Goal: Task Accomplishment & Management: Use online tool/utility

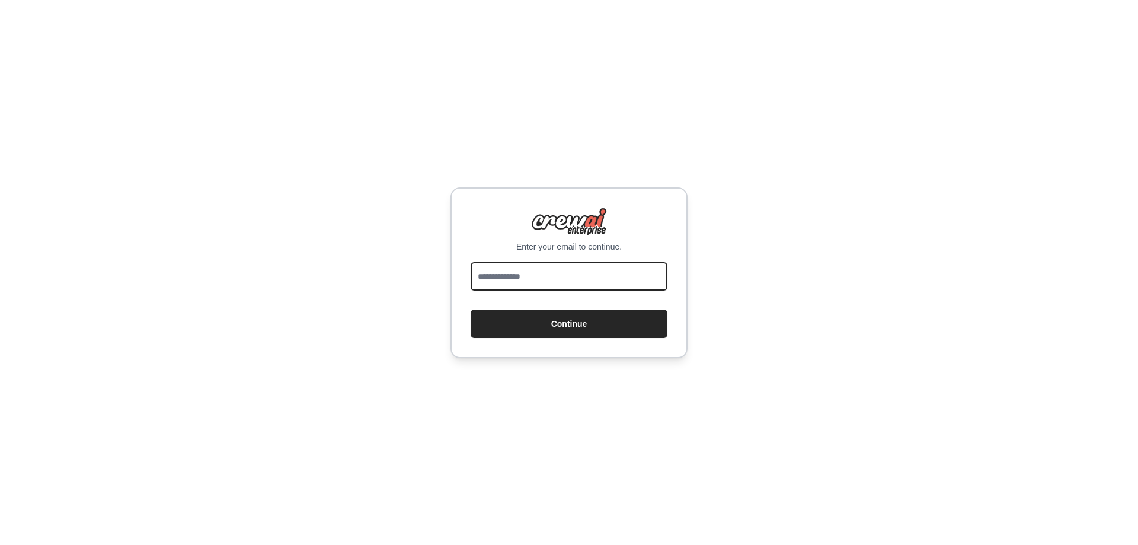
click at [567, 263] on input "email" at bounding box center [569, 276] width 197 height 28
click at [560, 274] on input "email" at bounding box center [569, 276] width 197 height 28
type input "**********"
click at [471, 309] on button "Continue" at bounding box center [569, 323] width 197 height 28
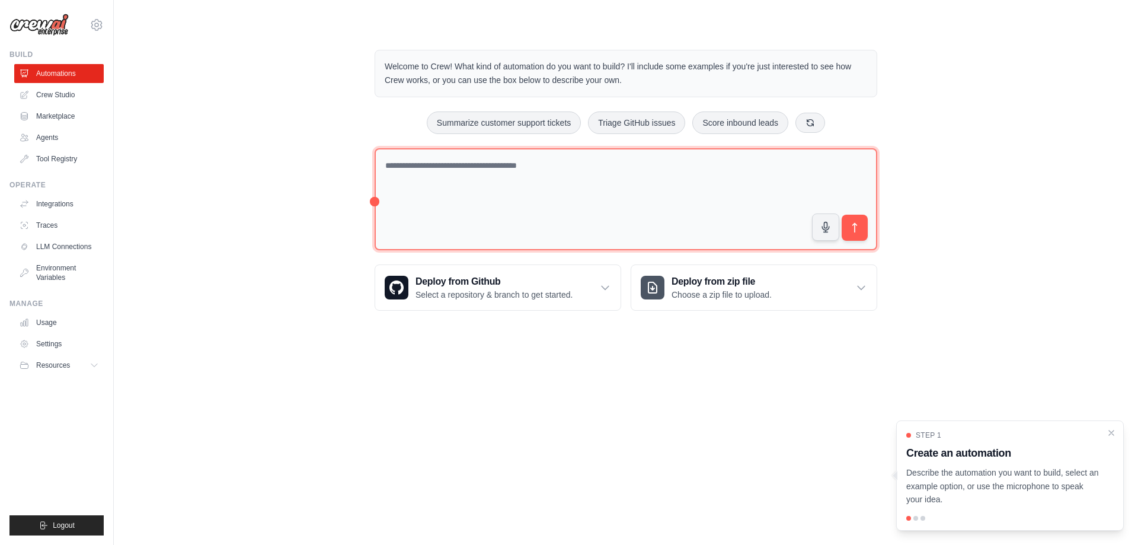
click at [665, 183] on textarea at bounding box center [626, 199] width 503 height 103
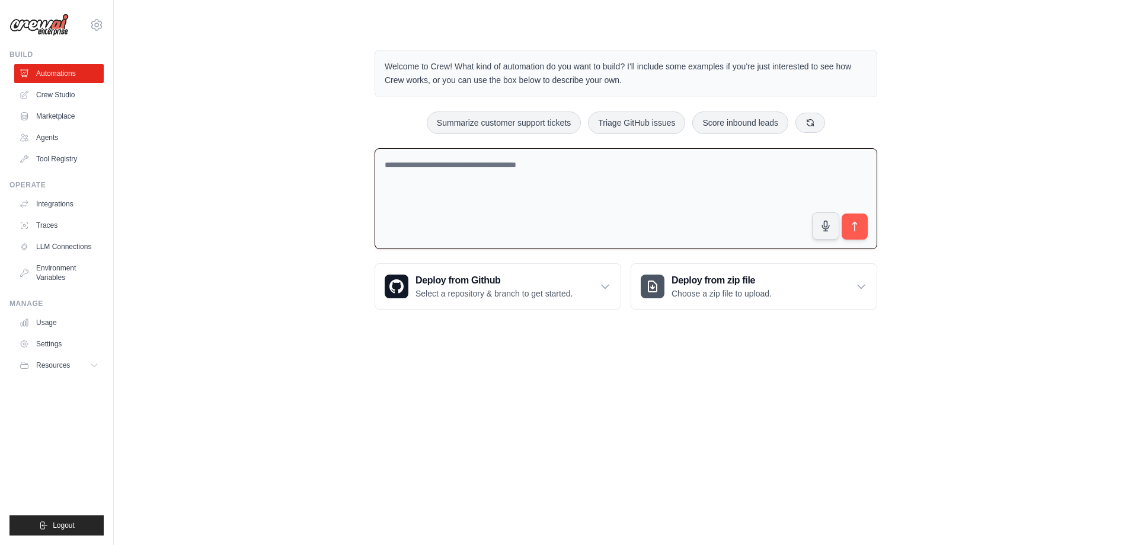
click at [665, 183] on textarea at bounding box center [626, 198] width 503 height 101
type textarea "*"
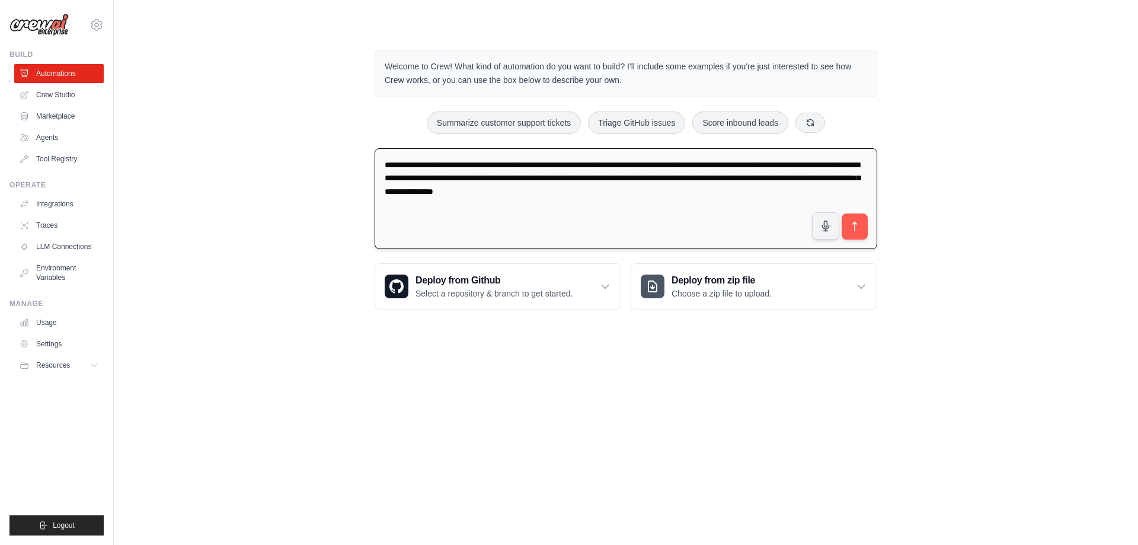
click at [586, 178] on textarea "**********" at bounding box center [626, 198] width 503 height 101
click at [626, 199] on textarea "**********" at bounding box center [626, 198] width 503 height 101
click at [402, 195] on textarea "**********" at bounding box center [626, 198] width 503 height 101
click at [601, 186] on textarea "**********" at bounding box center [626, 198] width 503 height 101
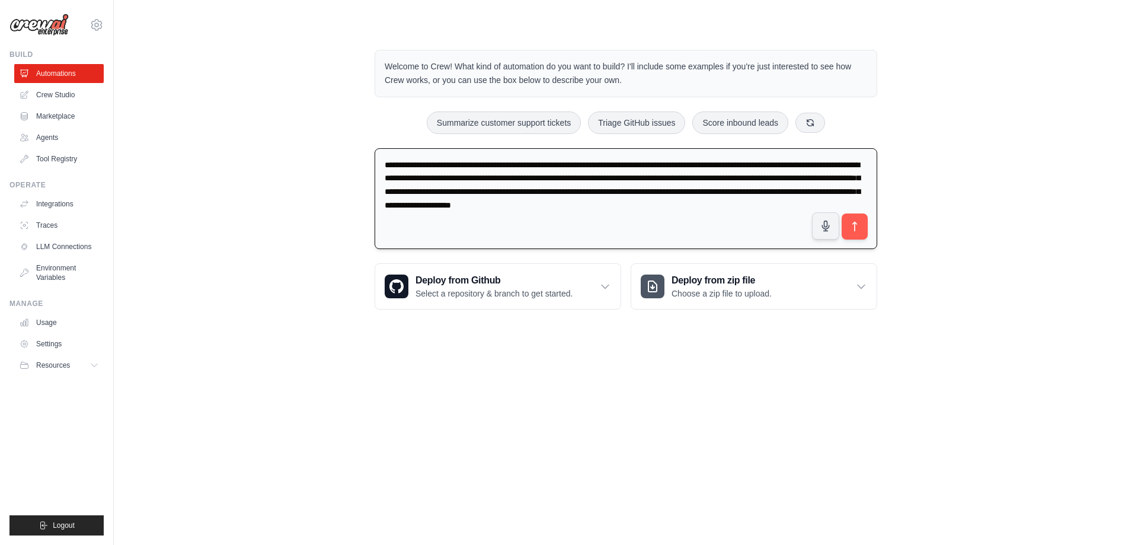
click at [659, 207] on textarea "**********" at bounding box center [626, 198] width 503 height 101
click at [768, 204] on textarea "**********" at bounding box center [626, 198] width 503 height 101
click at [461, 215] on textarea "**********" at bounding box center [626, 198] width 503 height 101
click at [447, 210] on textarea "**********" at bounding box center [626, 198] width 503 height 101
click at [704, 207] on textarea "**********" at bounding box center [626, 198] width 503 height 101
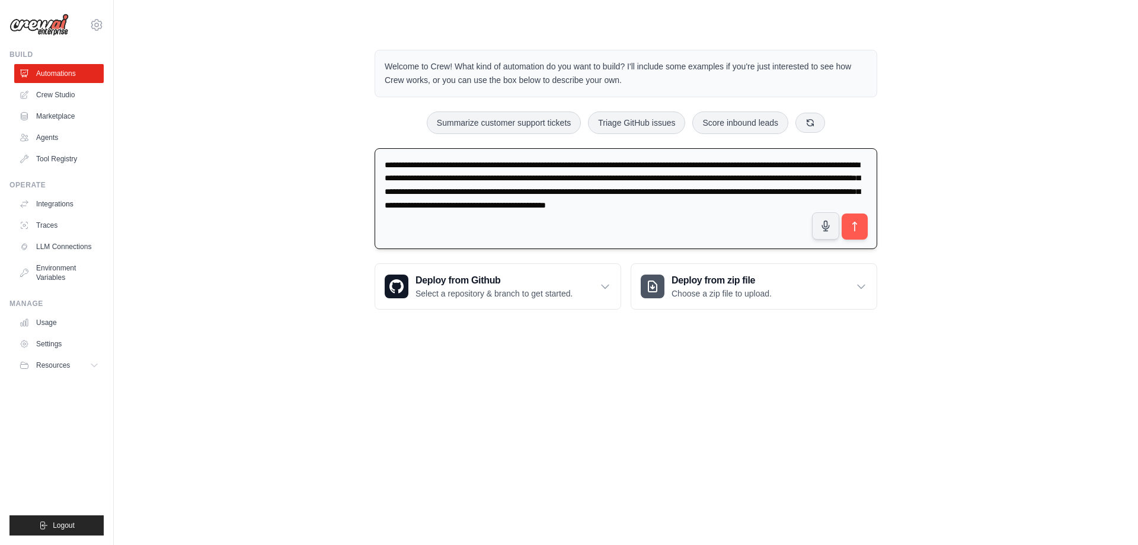
click at [523, 219] on textarea "**********" at bounding box center [626, 198] width 503 height 101
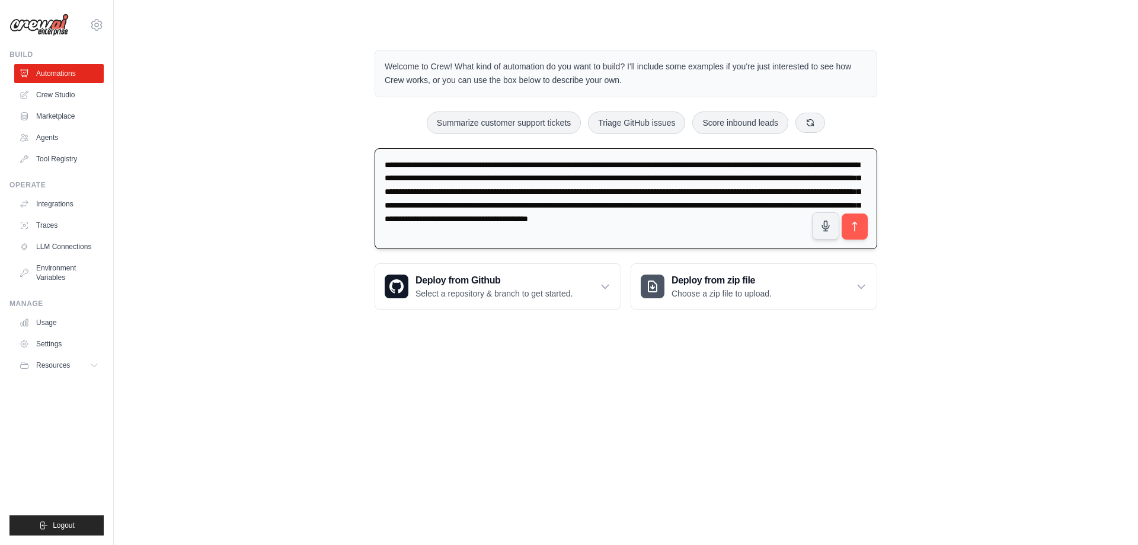
click at [773, 219] on textarea "**********" at bounding box center [626, 198] width 503 height 101
click at [545, 235] on textarea "**********" at bounding box center [626, 198] width 503 height 101
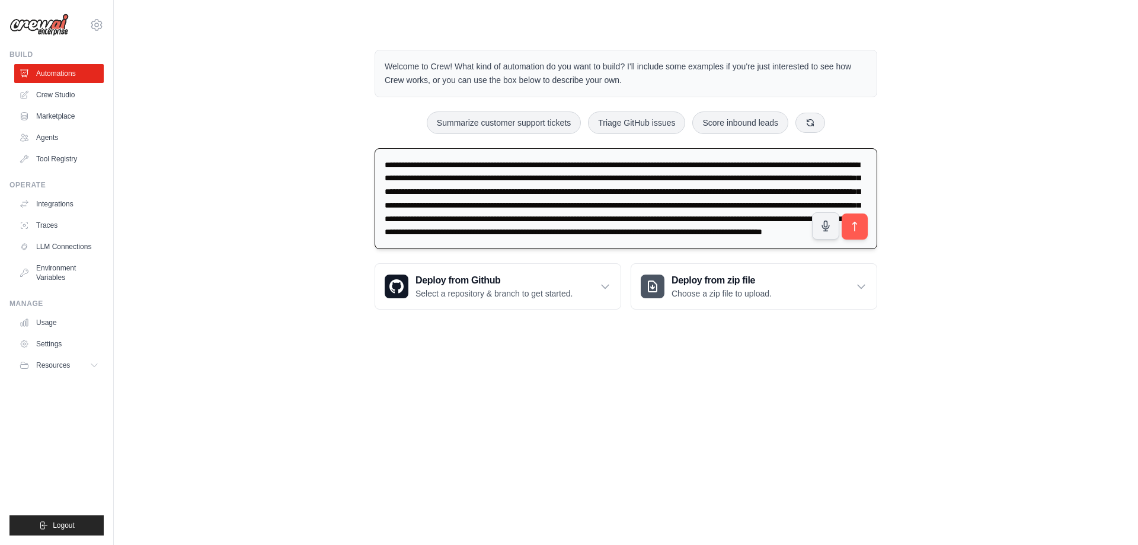
scroll to position [15, 0]
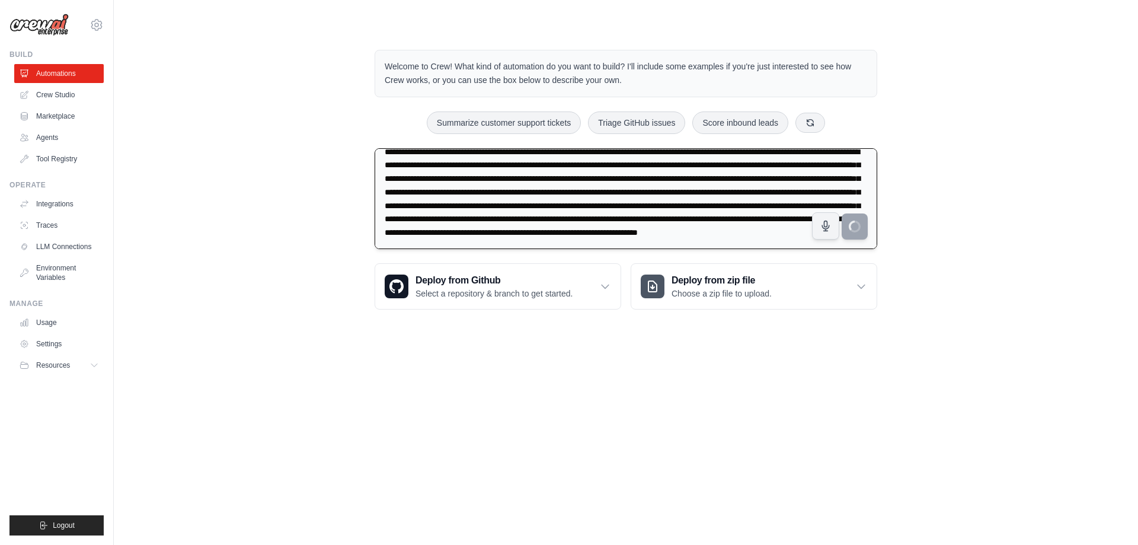
type textarea "**********"
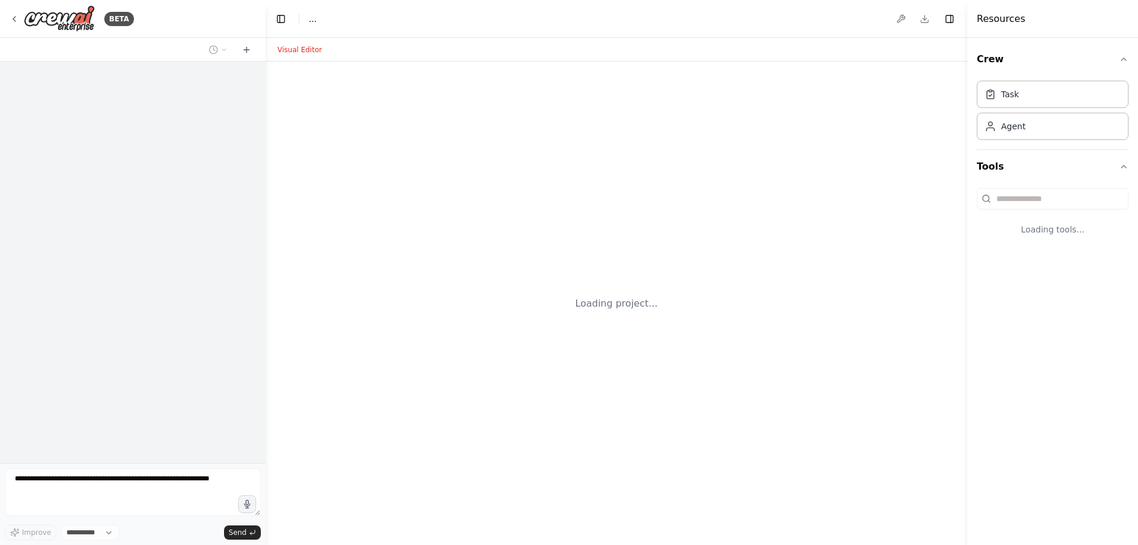
select select "****"
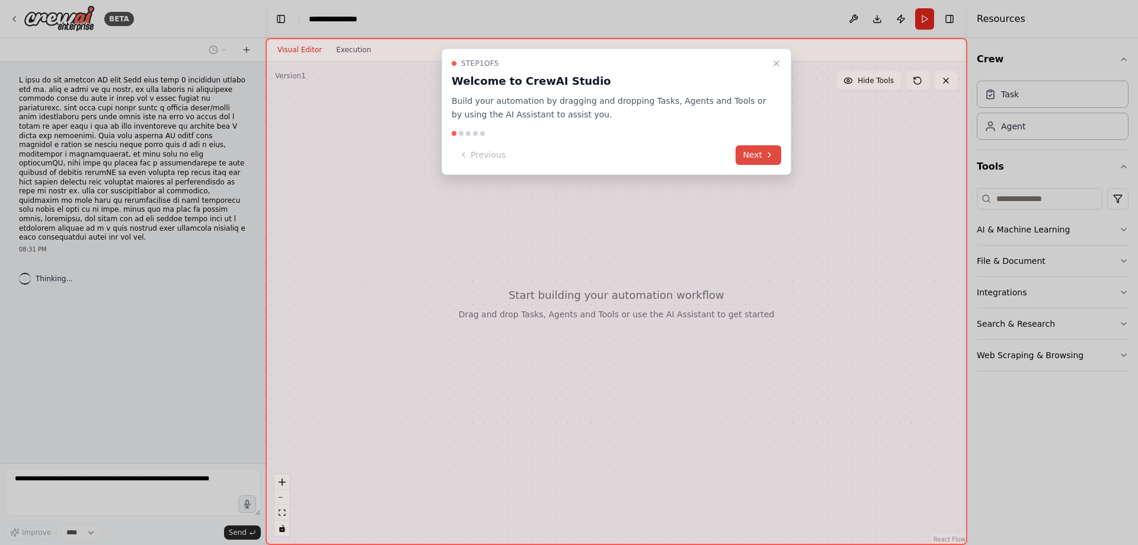
click at [750, 158] on button "Next" at bounding box center [759, 155] width 46 height 20
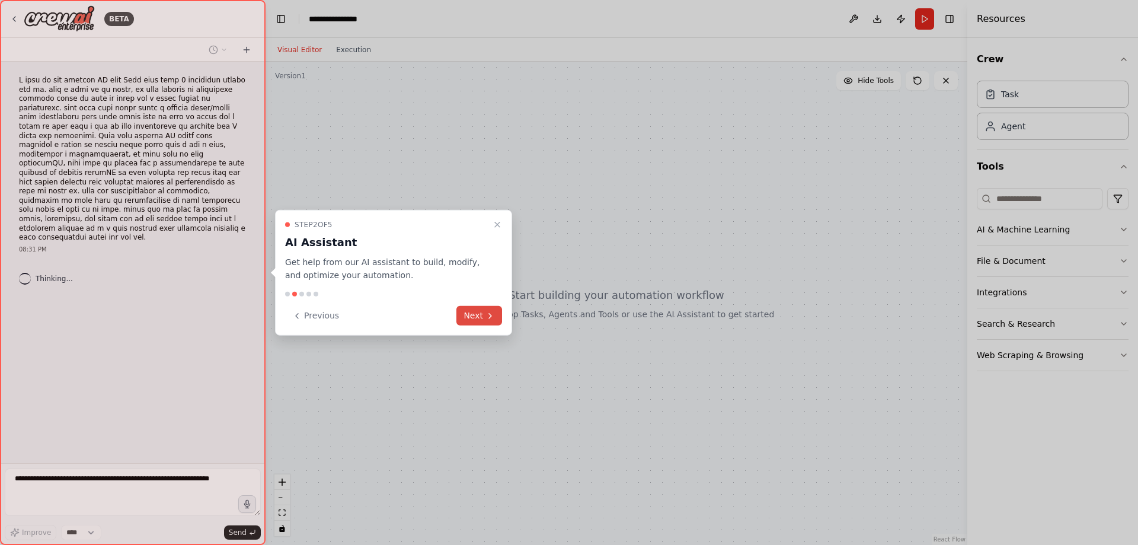
click at [481, 315] on button "Next" at bounding box center [479, 316] width 46 height 20
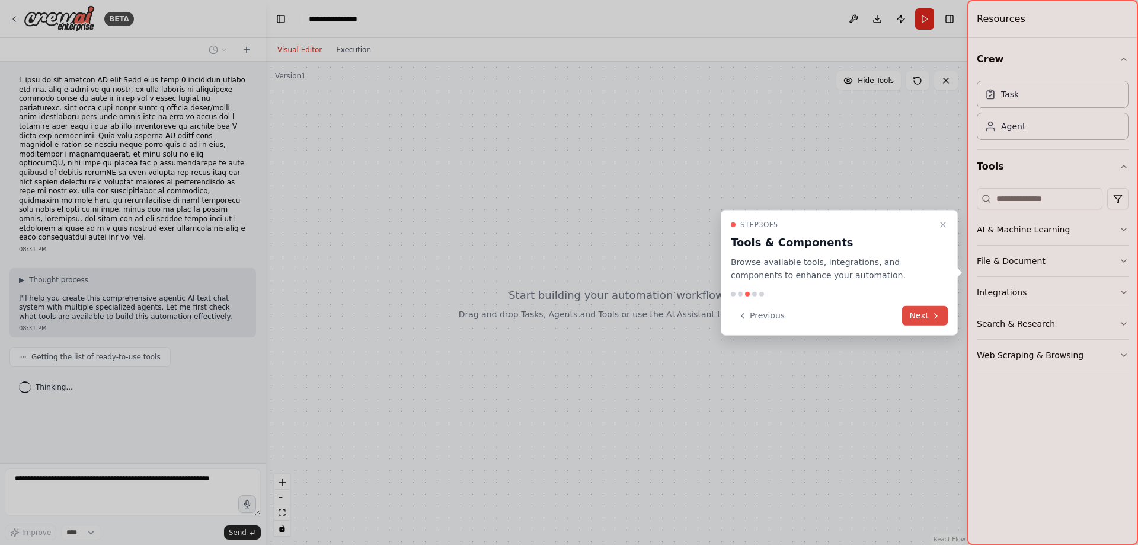
click at [922, 317] on button "Next" at bounding box center [925, 316] width 46 height 20
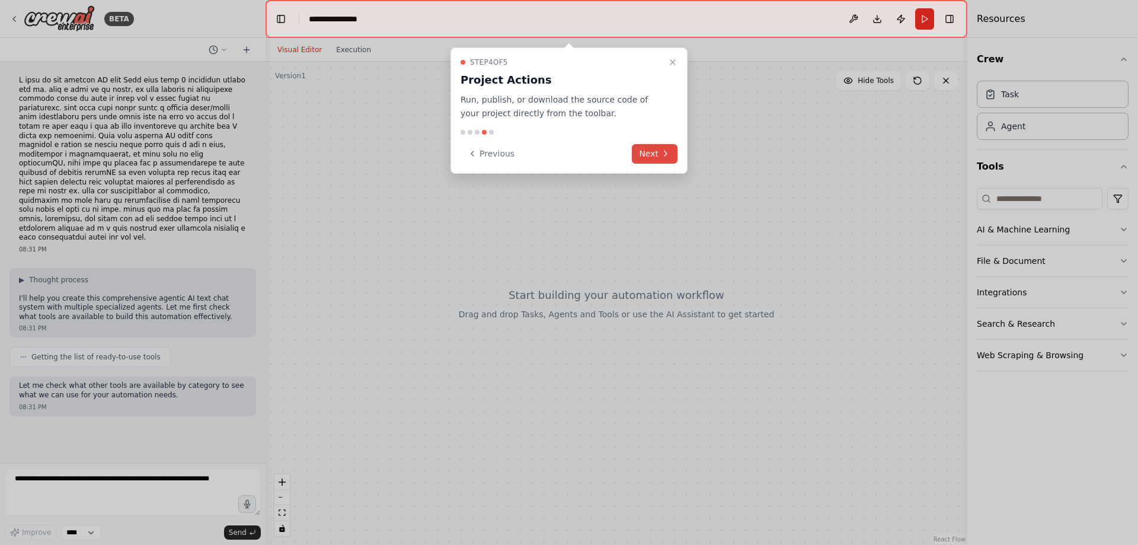
click at [668, 156] on icon at bounding box center [665, 153] width 9 height 9
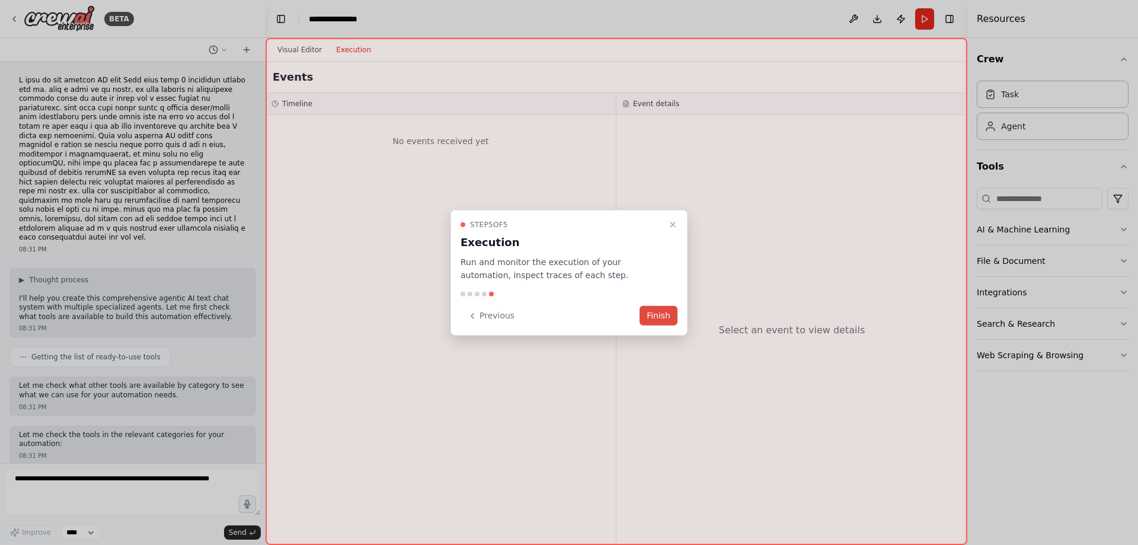
click at [669, 321] on button "Finish" at bounding box center [659, 316] width 38 height 20
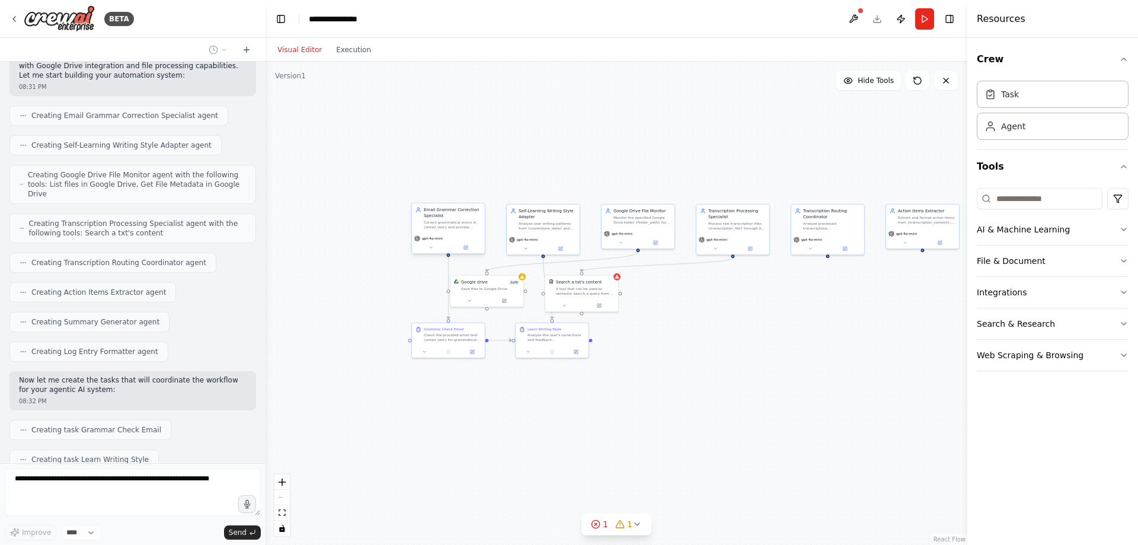
scroll to position [572, 0]
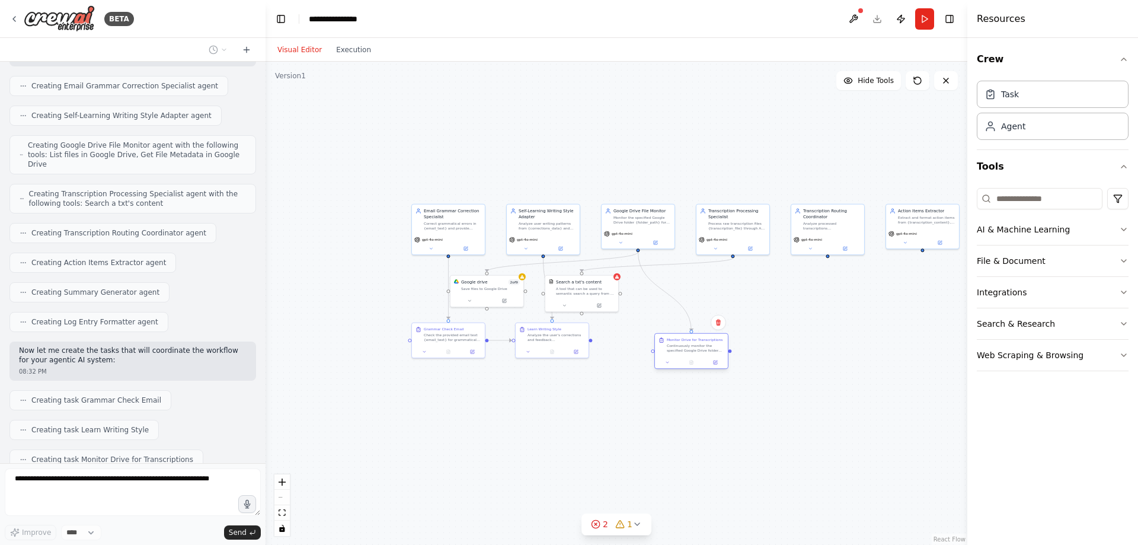
drag, startPoint x: 448, startPoint y: 392, endPoint x: 682, endPoint y: 352, distance: 237.5
click at [682, 352] on div "Continuously monitor the specified Google Drive folder {folder_path} for new tr…" at bounding box center [696, 347] width 58 height 9
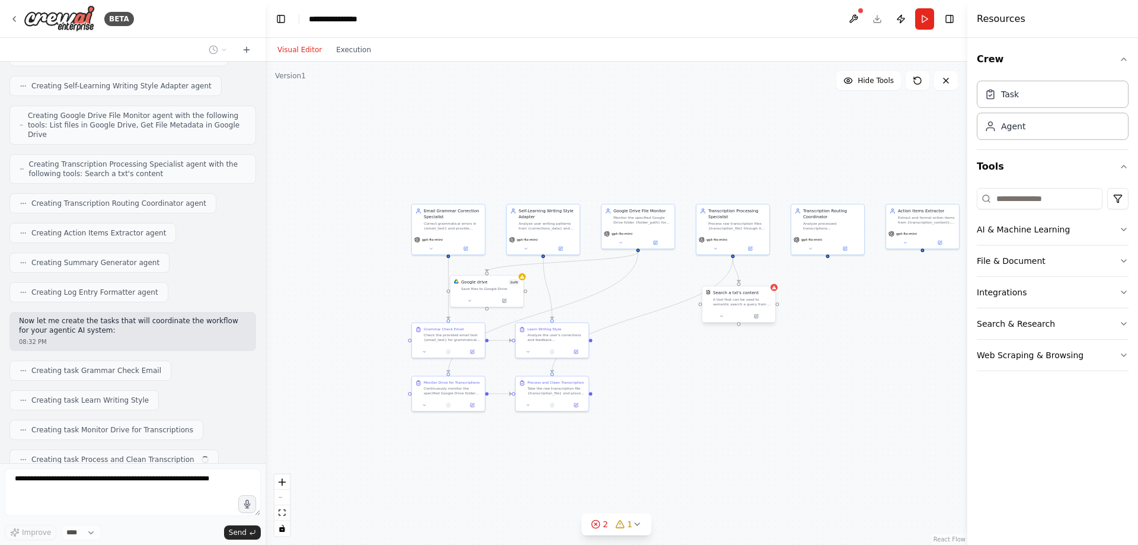
drag, startPoint x: 583, startPoint y: 292, endPoint x: 740, endPoint y: 302, distance: 156.9
click at [740, 302] on div "A tool that can be used to semantic search a query from a txt's content." at bounding box center [742, 301] width 59 height 9
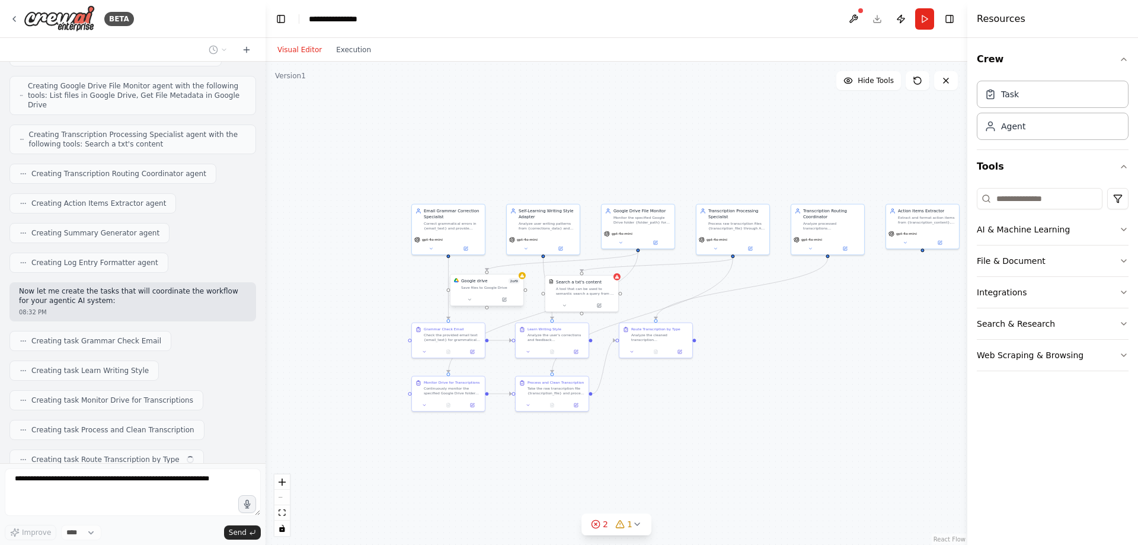
drag, startPoint x: 486, startPoint y: 295, endPoint x: 635, endPoint y: 293, distance: 150.0
click at [635, 293] on div ".deletable-edge-delete-btn { width: 20px; height: 20px; border: 0px solid #ffff…" at bounding box center [617, 303] width 702 height 483
drag, startPoint x: 644, startPoint y: 296, endPoint x: 691, endPoint y: 305, distance: 47.8
click at [714, 305] on div at bounding box center [709, 311] width 73 height 12
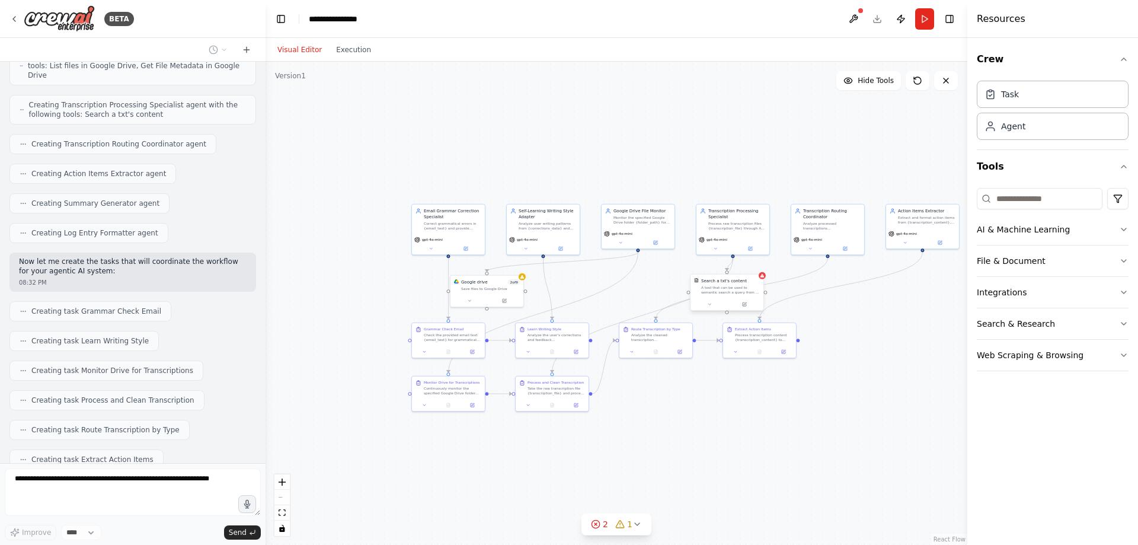
drag, startPoint x: 560, startPoint y: 299, endPoint x: 707, endPoint y: 296, distance: 147.0
click at [707, 296] on div "Search a txt's content A tool that can be used to semantic search a query from …" at bounding box center [727, 292] width 74 height 37
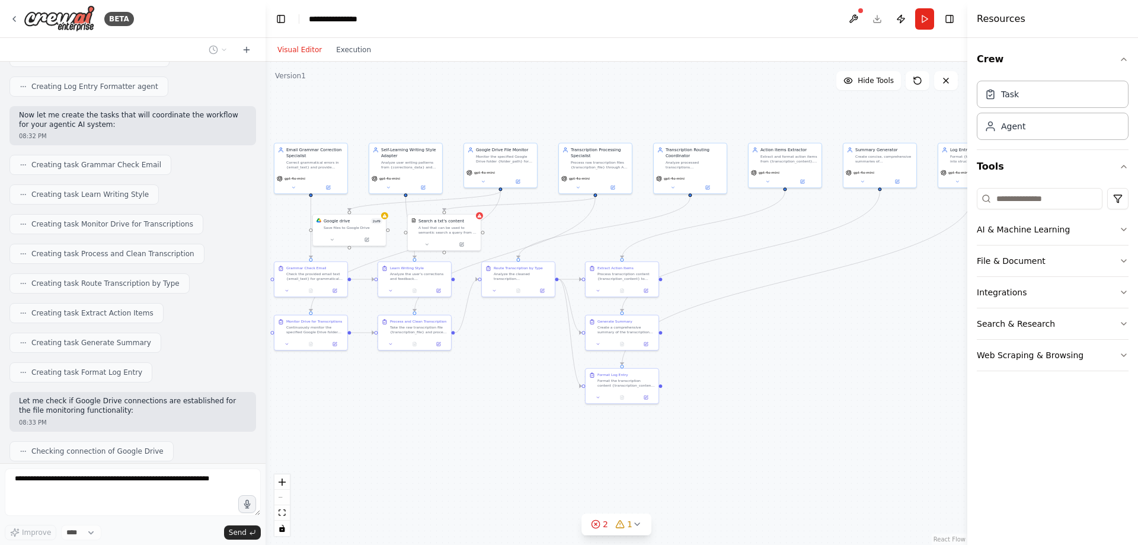
scroll to position [868, 0]
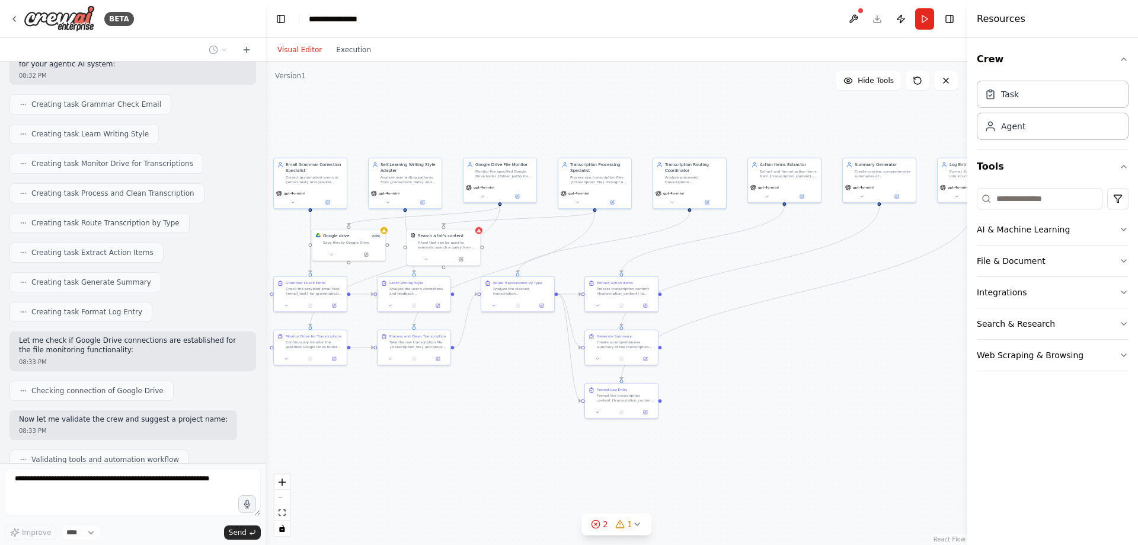
drag, startPoint x: 948, startPoint y: 343, endPoint x: 810, endPoint y: 296, distance: 145.7
click at [810, 296] on div ".deletable-edge-delete-btn { width: 20px; height: 20px; border: 0px solid #ffff…" at bounding box center [617, 303] width 702 height 483
click at [518, 289] on div "Analyze the cleaned transcription {clean_transcription} to determine its conten…" at bounding box center [522, 289] width 58 height 9
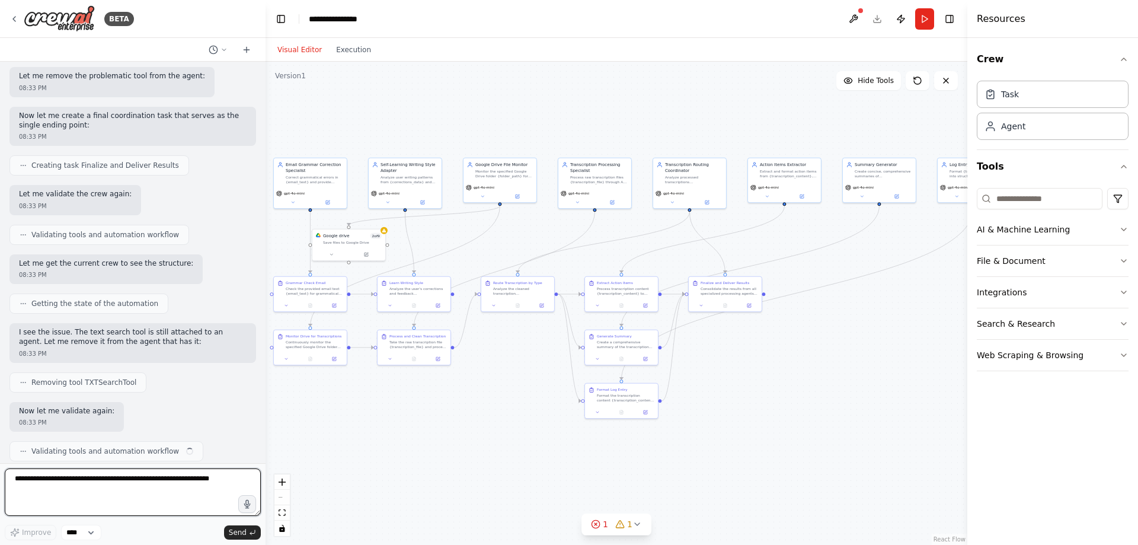
scroll to position [1377, 0]
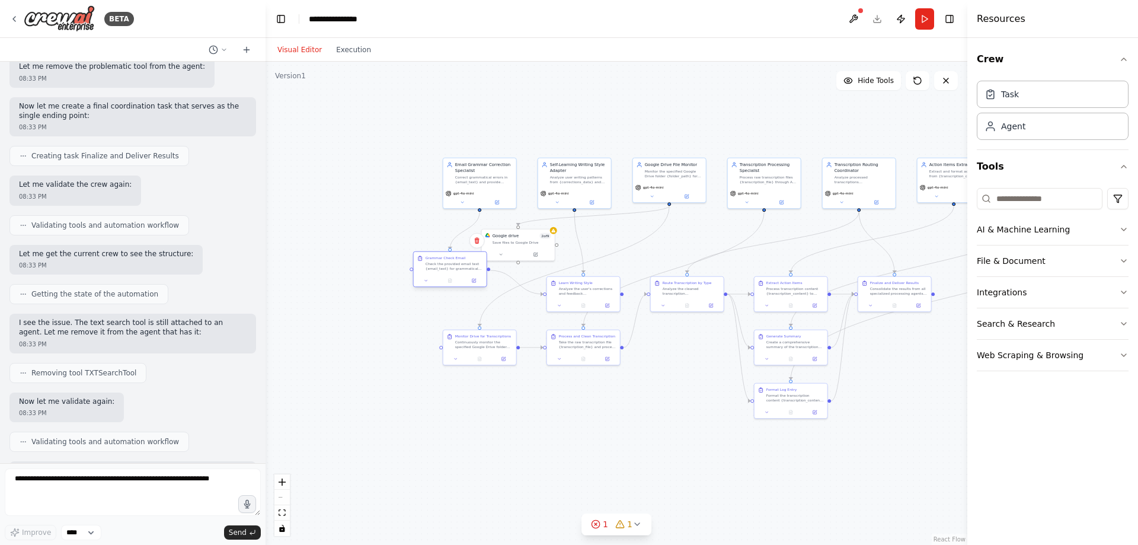
click at [449, 277] on div at bounding box center [450, 280] width 73 height 12
click at [440, 263] on div at bounding box center [438, 269] width 73 height 12
drag, startPoint x: 477, startPoint y: 189, endPoint x: 436, endPoint y: 168, distance: 45.1
click at [436, 169] on div "gpt-4o-mini" at bounding box center [438, 179] width 73 height 21
drag, startPoint x: 586, startPoint y: 297, endPoint x: 538, endPoint y: 272, distance: 54.4
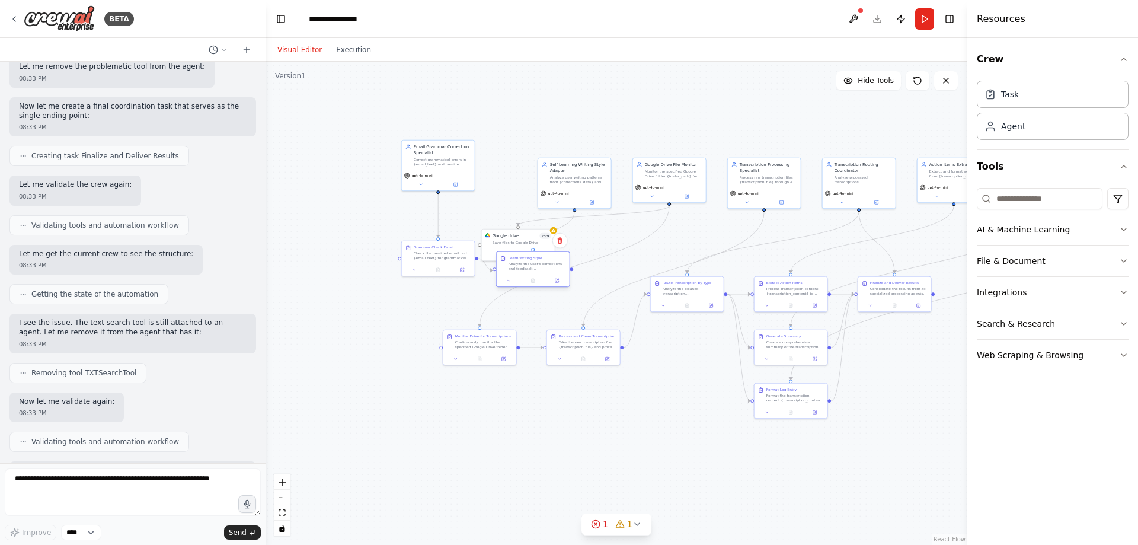
click at [538, 272] on div "Learn Writing Style Analyze the user's corrections and feedback {corrections_da…" at bounding box center [533, 263] width 73 height 23
drag, startPoint x: 510, startPoint y: 240, endPoint x: 651, endPoint y: 240, distance: 140.5
click at [654, 239] on div "Save files to Google Drive" at bounding box center [661, 241] width 59 height 5
drag, startPoint x: 529, startPoint y: 273, endPoint x: 572, endPoint y: 266, distance: 43.9
click at [572, 266] on div "Learn Writing Style Analyze the user's corrections and feedback {corrections_da…" at bounding box center [574, 257] width 73 height 23
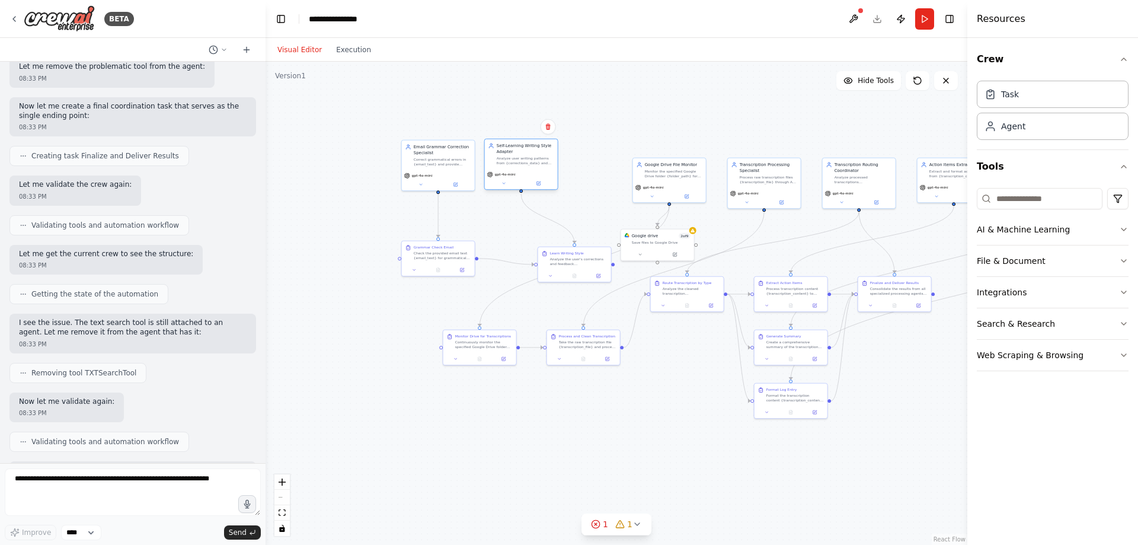
drag, startPoint x: 571, startPoint y: 186, endPoint x: 517, endPoint y: 168, distance: 57.4
click at [517, 168] on div "Self-Learning Writing Style Adapter Analyze user writing patterns from {correct…" at bounding box center [521, 154] width 73 height 30
drag, startPoint x: 574, startPoint y: 261, endPoint x: 529, endPoint y: 255, distance: 45.4
click at [529, 255] on div "Analyze the user's corrections and feedback {corrections_data} to build and upd…" at bounding box center [538, 254] width 58 height 9
drag, startPoint x: 475, startPoint y: 348, endPoint x: 525, endPoint y: 355, distance: 50.3
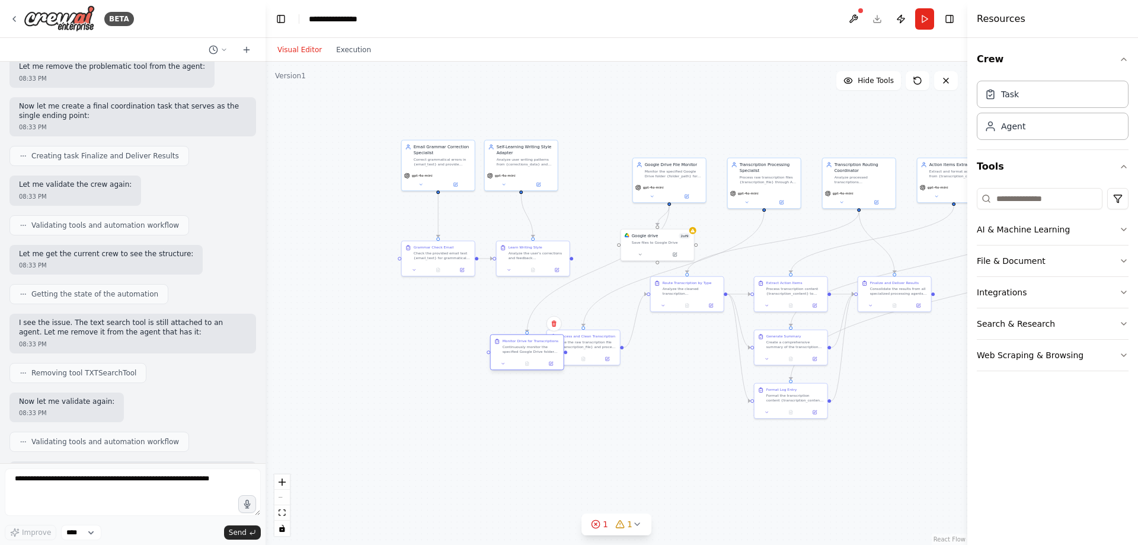
click at [525, 355] on div "Monitor Drive for Transcriptions Continuously monitor the specified Google Driv…" at bounding box center [527, 346] width 73 height 23
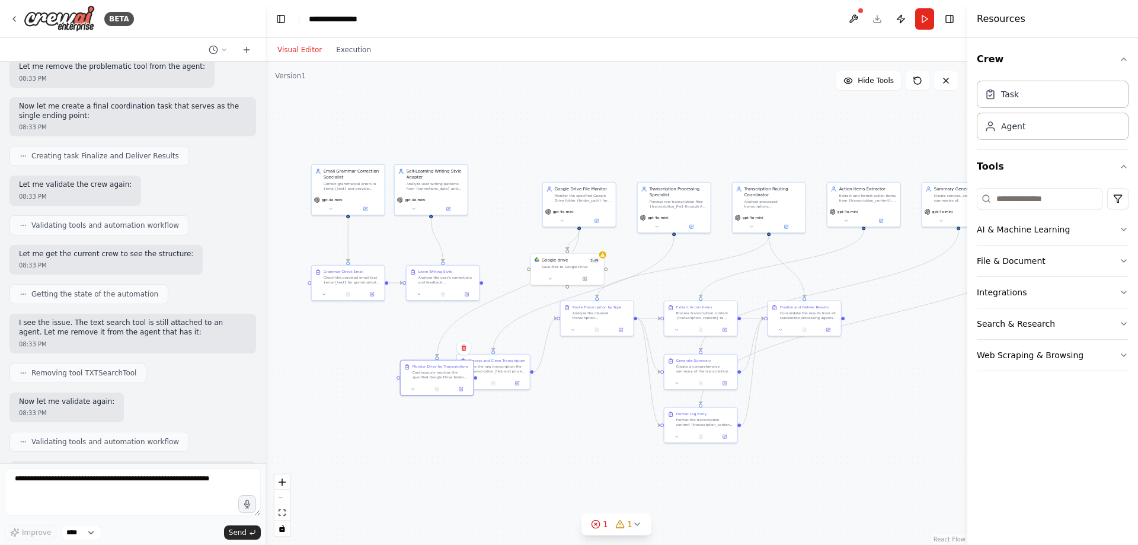
drag, startPoint x: 692, startPoint y: 366, endPoint x: 602, endPoint y: 391, distance: 93.3
click at [602, 391] on div ".deletable-edge-delete-btn { width: 20px; height: 20px; border: 0px solid #ffff…" at bounding box center [617, 303] width 702 height 483
drag, startPoint x: 572, startPoint y: 268, endPoint x: 528, endPoint y: 269, distance: 43.9
click at [528, 269] on div "Google drive 2 of 9 Save files to Google Drive" at bounding box center [526, 262] width 73 height 19
drag, startPoint x: 433, startPoint y: 380, endPoint x: 611, endPoint y: 269, distance: 209.6
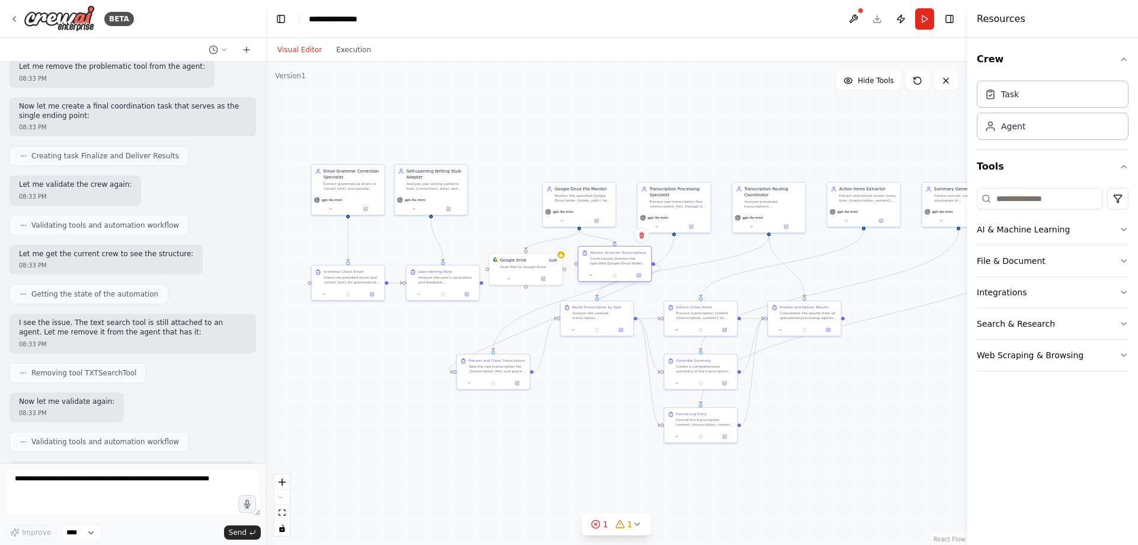
click at [611, 269] on div "Monitor Drive for Transcriptions Continuously monitor the specified Google Driv…" at bounding box center [615, 264] width 74 height 36
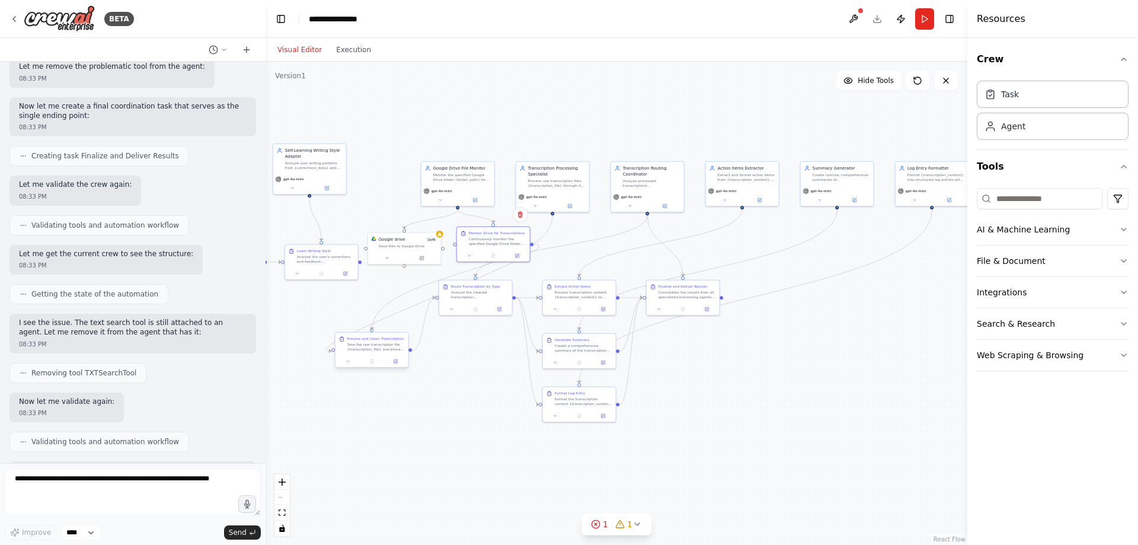
drag, startPoint x: 410, startPoint y: 327, endPoint x: 359, endPoint y: 338, distance: 52.8
click at [304, 304] on div ".deletable-edge-delete-btn { width: 20px; height: 20px; border: 0px solid #ffff…" at bounding box center [617, 303] width 702 height 483
drag, startPoint x: 388, startPoint y: 340, endPoint x: 564, endPoint y: 252, distance: 197.2
click at [571, 253] on div "Process and Clean Transcription Take the raw transcription file {transcription_…" at bounding box center [584, 248] width 74 height 36
drag, startPoint x: 408, startPoint y: 247, endPoint x: 398, endPoint y: 242, distance: 11.4
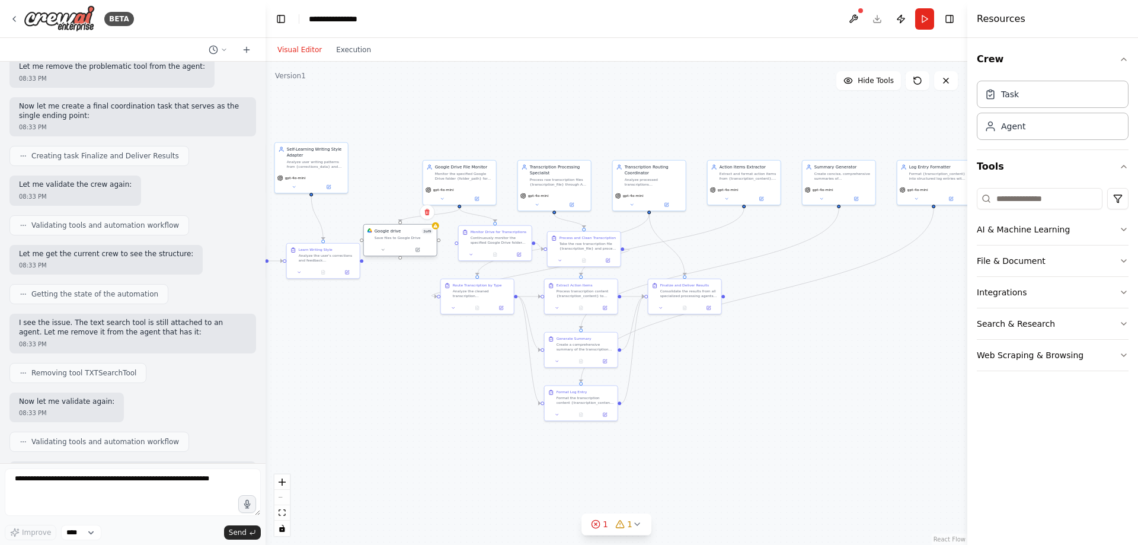
click at [398, 242] on div "Google drive 2 of 9 Save files to Google Drive" at bounding box center [400, 234] width 73 height 19
drag, startPoint x: 457, startPoint y: 178, endPoint x: 514, endPoint y: 112, distance: 87.4
click at [534, 107] on div "Monitor the specified Google Drive folder {folder_path} for new transcription f…" at bounding box center [541, 103] width 58 height 9
drag, startPoint x: 400, startPoint y: 238, endPoint x: 431, endPoint y: 164, distance: 80.3
click at [431, 164] on div "Save files to Google Drive" at bounding box center [433, 166] width 59 height 5
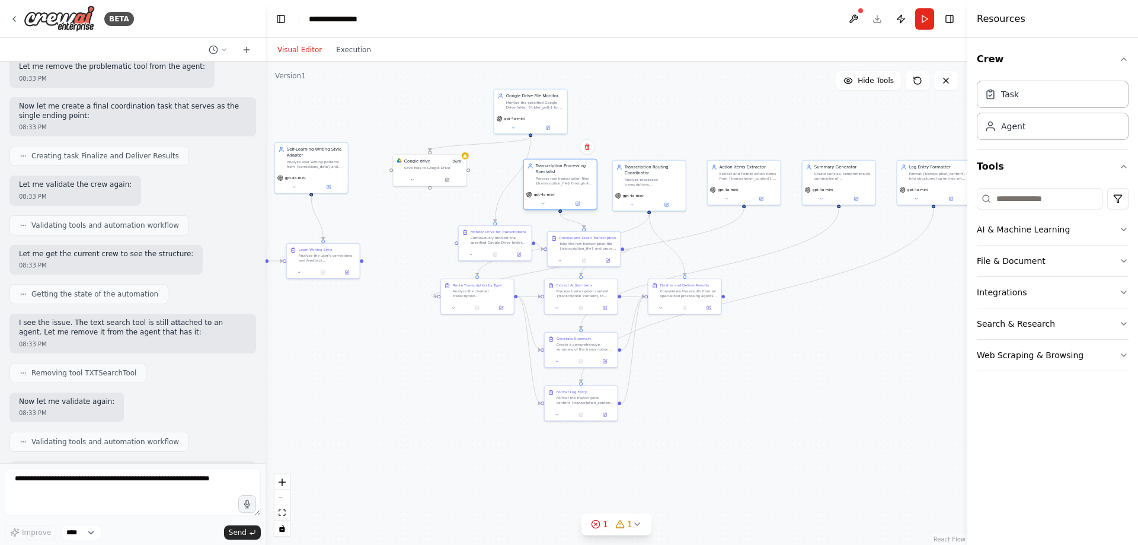
drag, startPoint x: 558, startPoint y: 184, endPoint x: 568, endPoint y: 183, distance: 10.8
click at [568, 183] on div "Process raw transcription files {transcription_file} through AI cleanup, apply …" at bounding box center [565, 180] width 58 height 9
drag, startPoint x: 652, startPoint y: 180, endPoint x: 681, endPoint y: 97, distance: 87.7
click at [681, 97] on div "Analyze processed transcriptions {clean_transcription} to determine their type …" at bounding box center [695, 97] width 58 height 9
drag, startPoint x: 545, startPoint y: 185, endPoint x: 596, endPoint y: 112, distance: 89.0
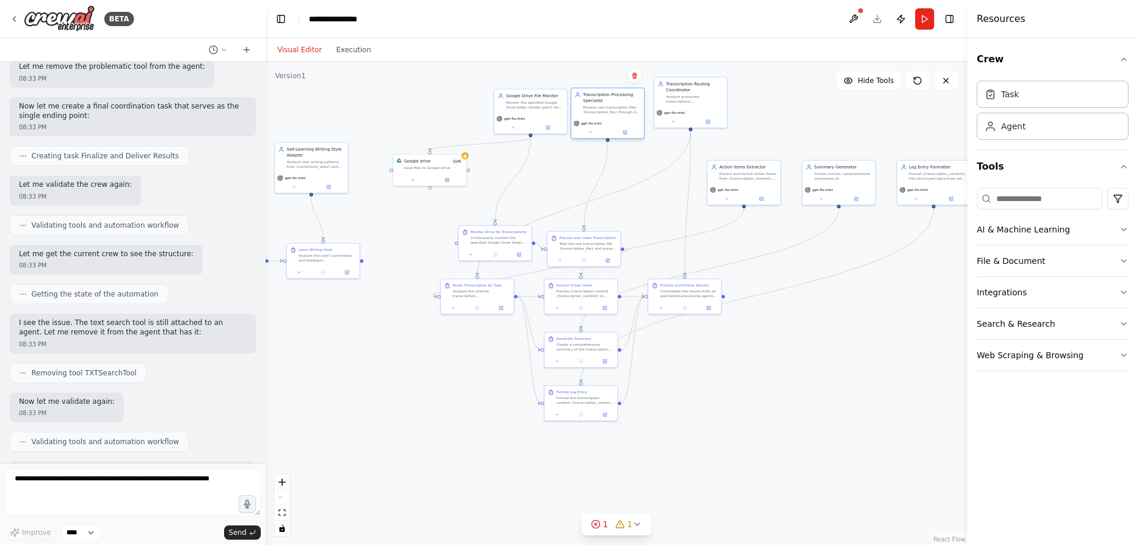
click at [596, 112] on div "Process raw transcription files {transcription_file} through AI cleanup, apply …" at bounding box center [612, 109] width 58 height 9
drag, startPoint x: 491, startPoint y: 244, endPoint x: 526, endPoint y: 173, distance: 79.3
click at [526, 173] on div "Monitor Drive for Transcriptions Continuously monitor the specified Google Driv…" at bounding box center [530, 165] width 73 height 23
drag, startPoint x: 600, startPoint y: 242, endPoint x: 626, endPoint y: 172, distance: 75.2
click at [626, 172] on div "Process and Clean Transcription Take the raw transcription file {transcription_…" at bounding box center [619, 165] width 73 height 23
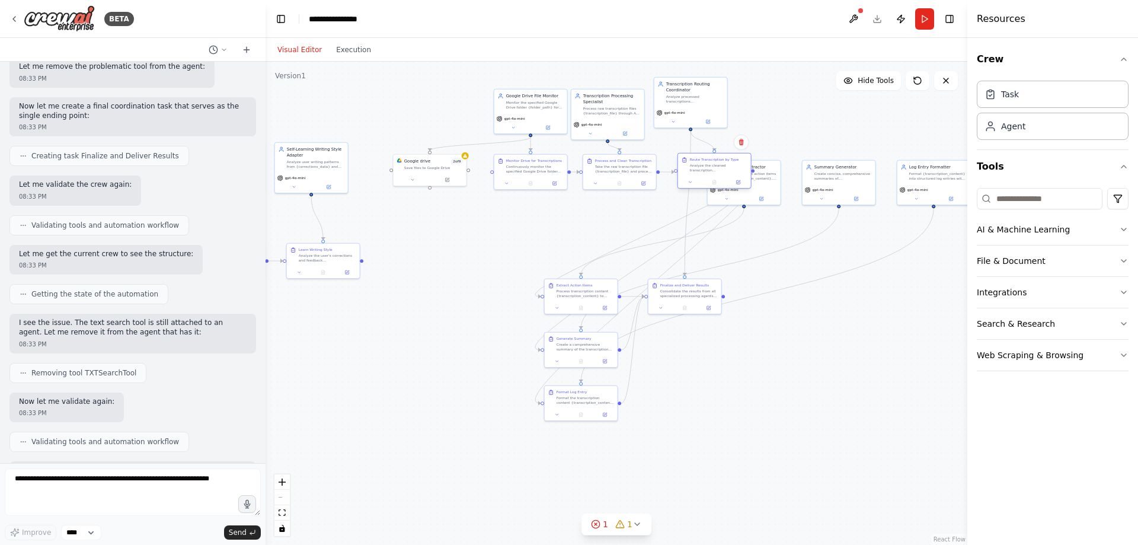
drag, startPoint x: 477, startPoint y: 295, endPoint x: 717, endPoint y: 171, distance: 269.6
click at [717, 171] on div "Analyze the cleaned transcription {clean_transcription} to determine its conten…" at bounding box center [719, 167] width 58 height 9
drag, startPoint x: 766, startPoint y: 178, endPoint x: 809, endPoint y: 104, distance: 85.3
click at [809, 104] on div "Action Items Extractor Extract and format action items from {transcription_cont…" at bounding box center [785, 94] width 73 height 24
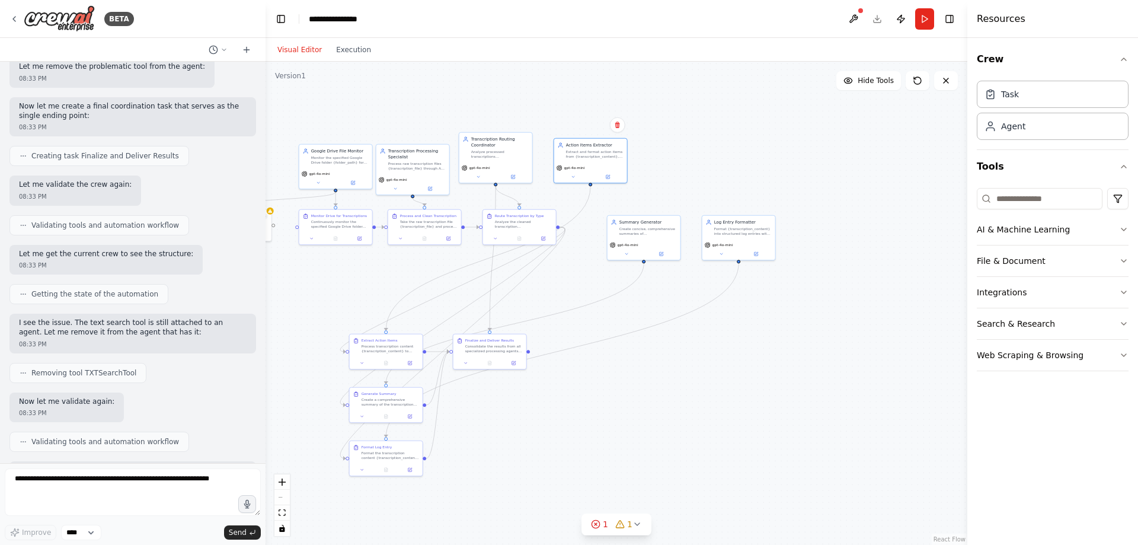
drag, startPoint x: 798, startPoint y: 357, endPoint x: 594, endPoint y: 420, distance: 213.2
click at [594, 420] on div ".deletable-edge-delete-btn { width: 20px; height: 20px; border: 0px solid #ffff…" at bounding box center [617, 303] width 702 height 483
drag, startPoint x: 723, startPoint y: 242, endPoint x: 832, endPoint y: 231, distance: 110.3
click at [888, 227] on div "Log Entry Formatter Format {transcription_content} into structured log entries …" at bounding box center [860, 228] width 74 height 46
drag, startPoint x: 633, startPoint y: 239, endPoint x: 806, endPoint y: 206, distance: 175.7
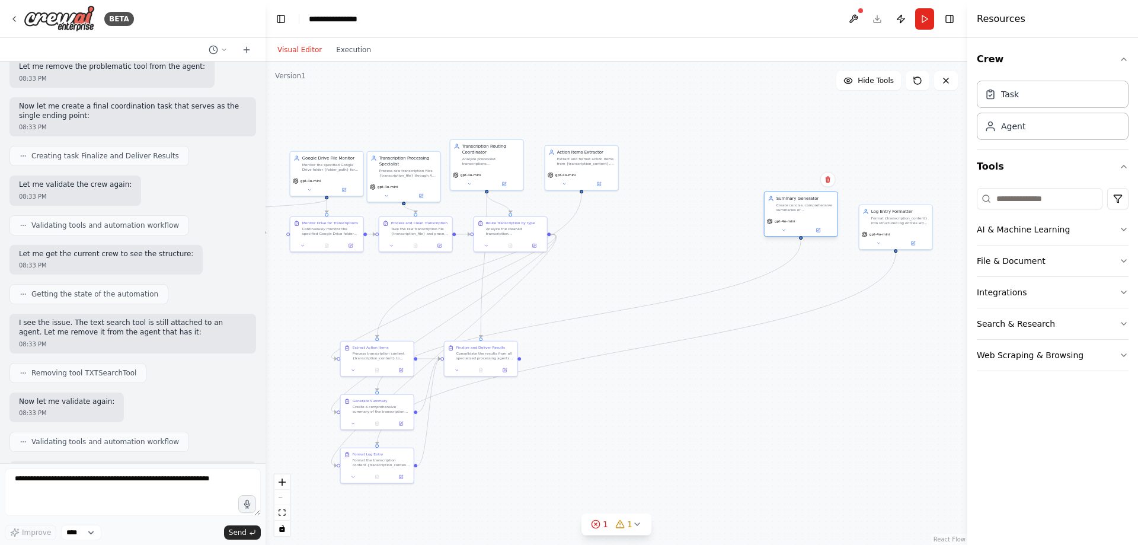
click at [806, 206] on div "Create concise, comprehensive summaries of {transcription_content}, capturing k…" at bounding box center [806, 207] width 58 height 9
drag, startPoint x: 369, startPoint y: 356, endPoint x: 628, endPoint y: 260, distance: 275.9
click at [628, 260] on div "Process transcription content {transcription_content} to extract actionable tas…" at bounding box center [640, 259] width 58 height 9
drag, startPoint x: 366, startPoint y: 416, endPoint x: 637, endPoint y: 334, distance: 283.2
click at [637, 334] on div at bounding box center [647, 339] width 73 height 12
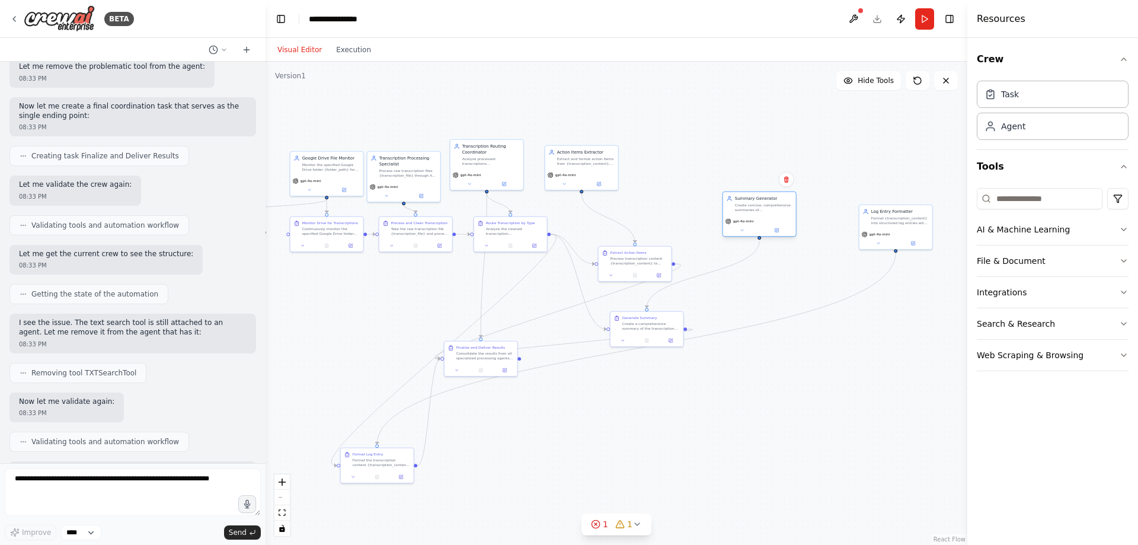
drag, startPoint x: 816, startPoint y: 210, endPoint x: 771, endPoint y: 218, distance: 45.6
click at [771, 218] on div "gpt-4o-mini" at bounding box center [759, 226] width 73 height 21
drag, startPoint x: 486, startPoint y: 362, endPoint x: 540, endPoint y: 337, distance: 59.7
click at [540, 337] on div "Finalize and Deliver Results Consolidate the results from all specialized proce…" at bounding box center [534, 328] width 73 height 23
drag, startPoint x: 589, startPoint y: 164, endPoint x: 709, endPoint y: 136, distance: 122.9
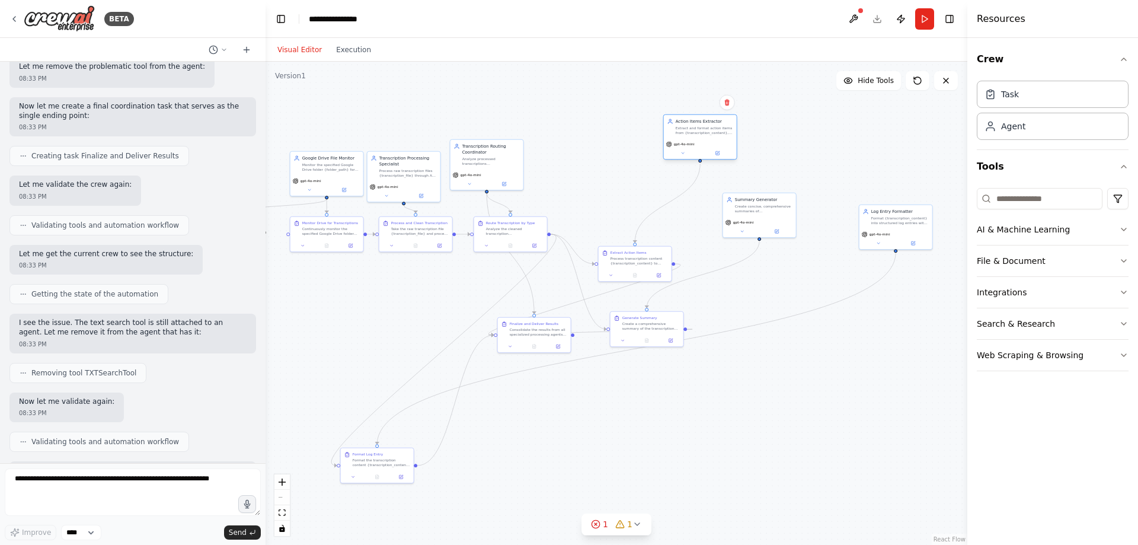
click at [709, 136] on div "Action Items Extractor Extract and format action items from {transcription_cont…" at bounding box center [700, 127] width 73 height 24
drag, startPoint x: 758, startPoint y: 210, endPoint x: 639, endPoint y: 229, distance: 120.7
click at [826, 215] on div "Create concise, comprehensive summaries of {transcription_content}, capturing k…" at bounding box center [835, 214] width 58 height 9
drag, startPoint x: 628, startPoint y: 259, endPoint x: 698, endPoint y: 254, distance: 69.5
click at [698, 254] on div "Process transcription content {transcription_content} to extract actionable tas…" at bounding box center [711, 253] width 58 height 9
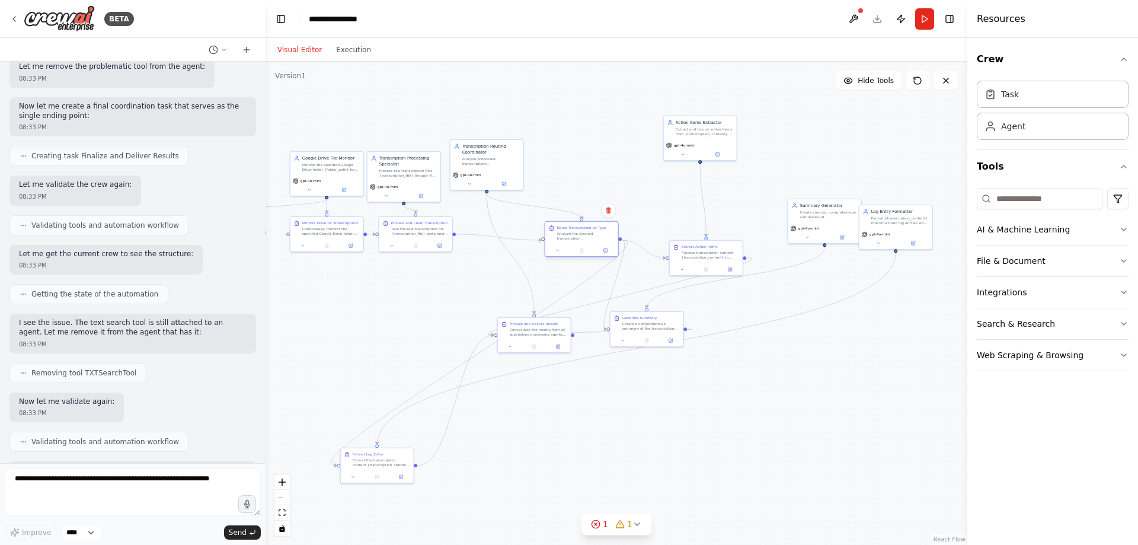
drag, startPoint x: 503, startPoint y: 231, endPoint x: 575, endPoint y: 238, distance: 72.7
click at [575, 238] on div "Analyze the cleaned transcription {clean_transcription} to determine its conten…" at bounding box center [586, 235] width 58 height 9
drag, startPoint x: 536, startPoint y: 331, endPoint x: 480, endPoint y: 299, distance: 64.8
click at [480, 299] on div "Consolidate the results from all specialized processing agents and deliver the …" at bounding box center [485, 300] width 58 height 9
drag, startPoint x: 491, startPoint y: 163, endPoint x: 553, endPoint y: 114, distance: 78.9
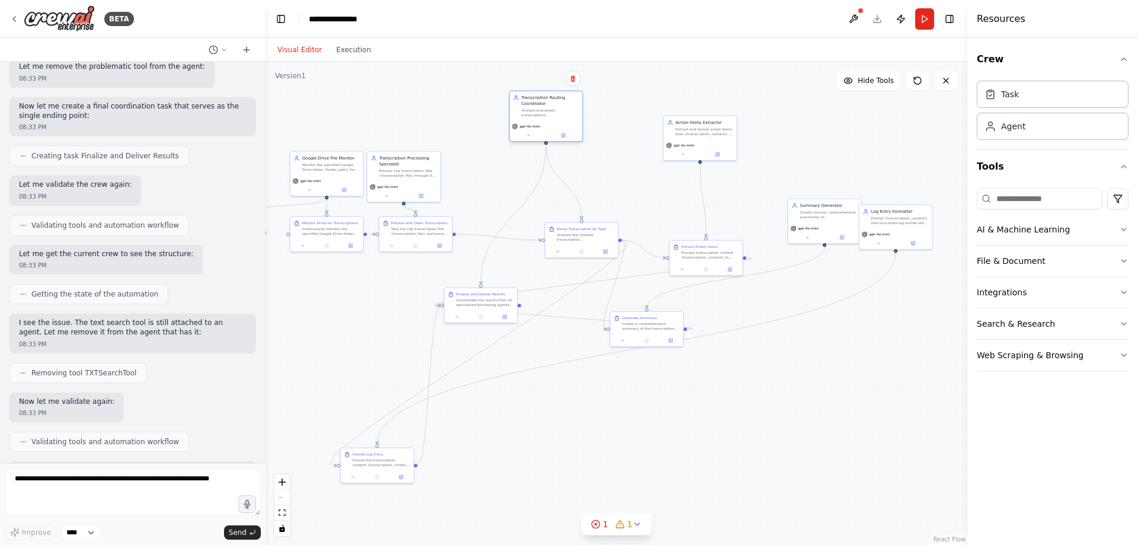
click at [553, 114] on div "Analyze processed transcriptions {clean_transcription} to determine their type …" at bounding box center [551, 112] width 58 height 9
click at [516, 200] on div ".deletable-edge-delete-btn { width: 20px; height: 20px; border: 0px solid #ffff…" at bounding box center [617, 303] width 702 height 483
drag, startPoint x: 484, startPoint y: 301, endPoint x: 539, endPoint y: 298, distance: 55.2
click at [484, 297] on div "Consolidate the results from all specialized processing agents and deliver the …" at bounding box center [480, 296] width 58 height 9
drag, startPoint x: 649, startPoint y: 327, endPoint x: 790, endPoint y: 359, distance: 144.5
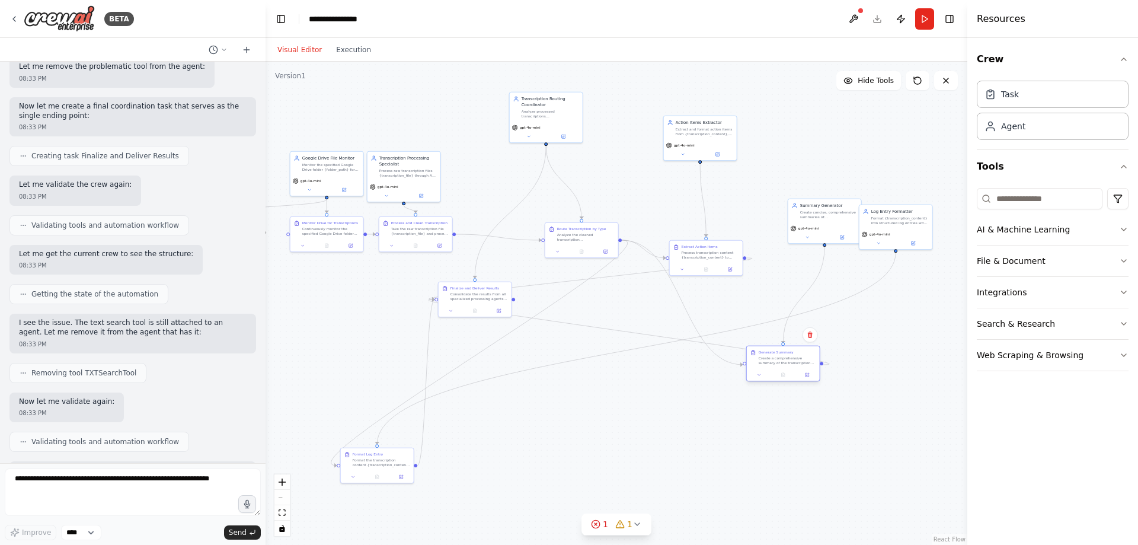
click at [792, 359] on div "Generate Summary Create a comprehensive summary of the transcription content {t…" at bounding box center [783, 357] width 73 height 23
drag, startPoint x: 374, startPoint y: 460, endPoint x: 732, endPoint y: 302, distance: 390.7
click at [732, 302] on div "Format the transcription content {transcription_content} into a structured log …" at bounding box center [734, 300] width 58 height 9
drag, startPoint x: 707, startPoint y: 250, endPoint x: 708, endPoint y: 205, distance: 45.1
click at [708, 205] on div "Process transcription content {transcription_content} to extract actionable tas…" at bounding box center [711, 206] width 58 height 9
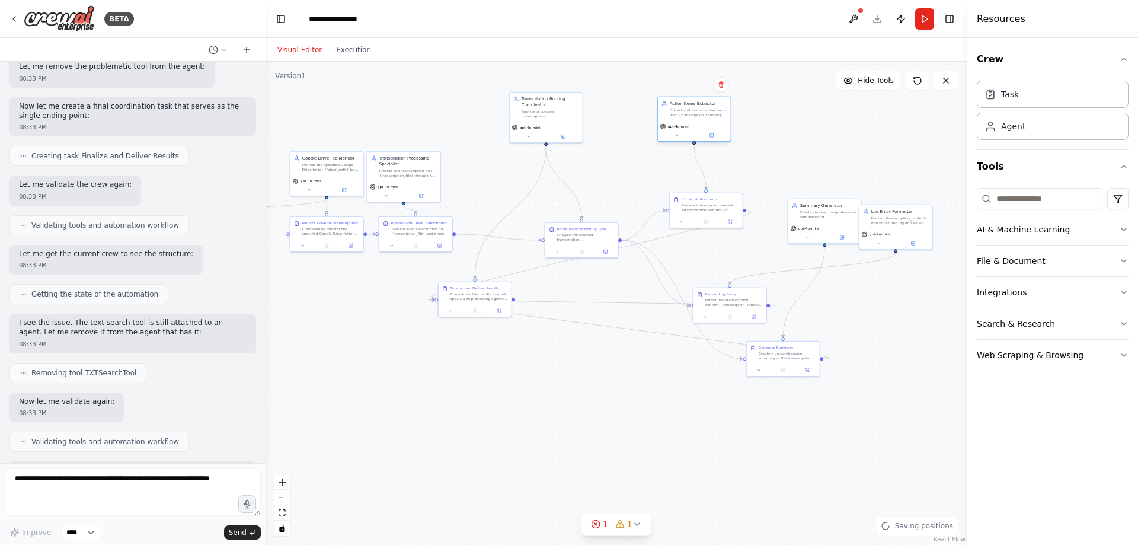
drag, startPoint x: 708, startPoint y: 138, endPoint x: 701, endPoint y: 116, distance: 22.9
click at [701, 116] on div "Action Items Extractor Extract and format action items from {transcription_cont…" at bounding box center [694, 120] width 74 height 46
drag, startPoint x: 462, startPoint y: 297, endPoint x: 833, endPoint y: 178, distance: 390.1
click at [833, 178] on div "Consolidate the results from all specialized processing agents and deliver the …" at bounding box center [853, 176] width 58 height 9
drag, startPoint x: 542, startPoint y: 121, endPoint x: 567, endPoint y: 84, distance: 44.6
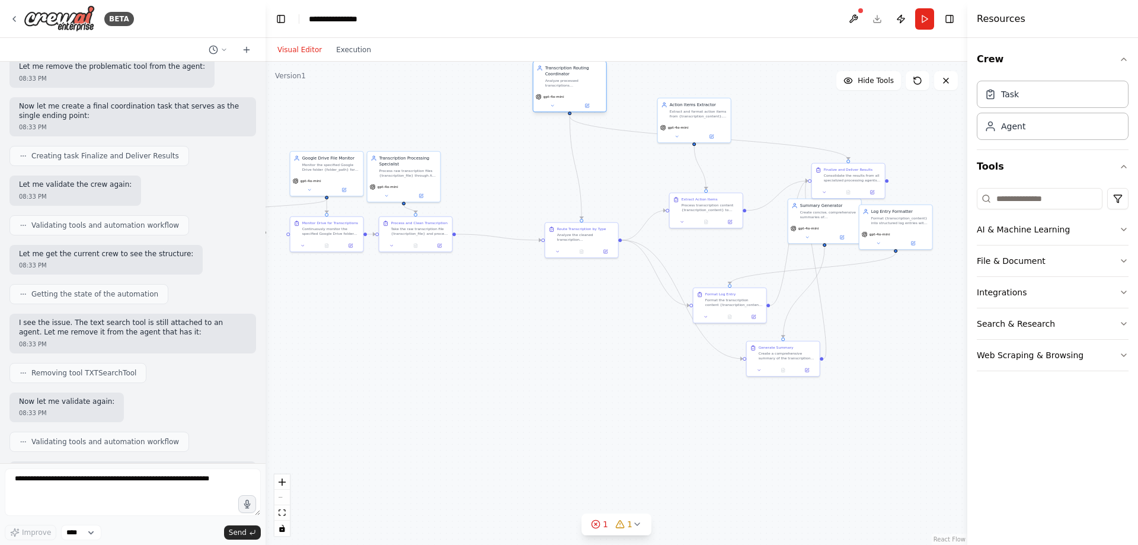
click at [567, 91] on div "gpt-4o-mini" at bounding box center [570, 101] width 73 height 21
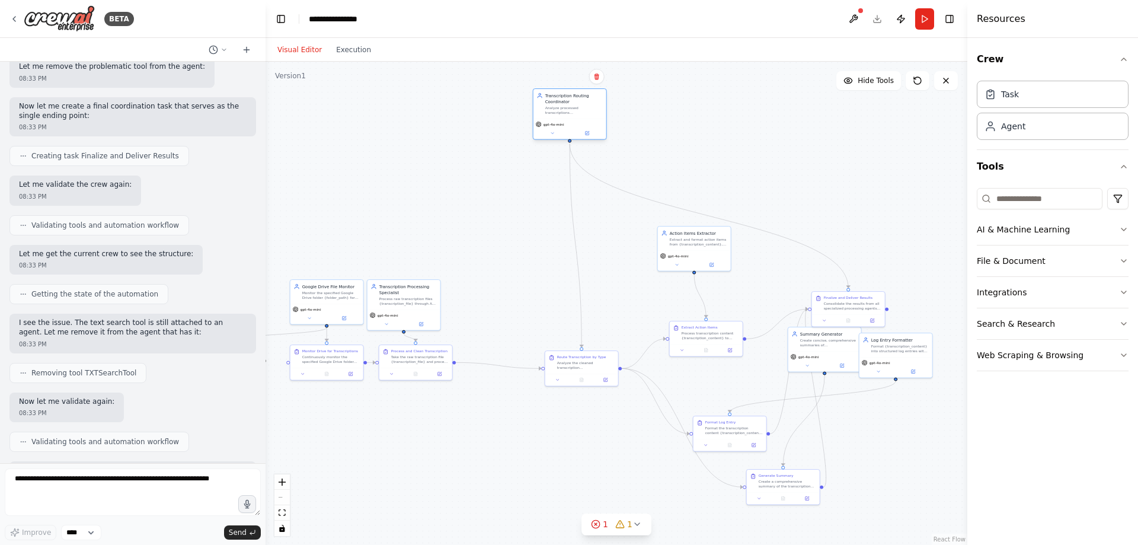
drag, startPoint x: 577, startPoint y: 83, endPoint x: 580, endPoint y: 120, distance: 36.9
click at [580, 120] on div "gpt-4o-mini" at bounding box center [570, 129] width 73 height 21
drag, startPoint x: 693, startPoint y: 248, endPoint x: 647, endPoint y: 259, distance: 47.0
click at [647, 259] on div "Action Items Extractor Extract and format action items from {transcription_cont…" at bounding box center [647, 249] width 73 height 24
click at [698, 342] on div "Extract Action Items Process transcription content {transcription_content} to e…" at bounding box center [706, 338] width 74 height 36
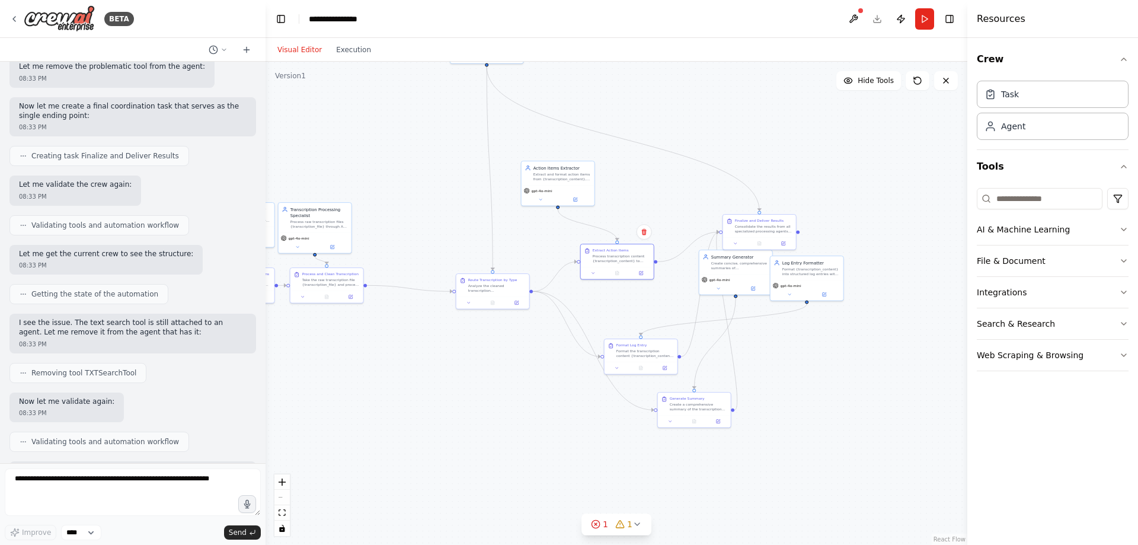
drag, startPoint x: 865, startPoint y: 194, endPoint x: 756, endPoint y: 99, distance: 145.4
click at [753, 93] on div ".deletable-edge-delete-btn { width: 20px; height: 20px; border: 0px solid #ffff…" at bounding box center [617, 303] width 702 height 483
drag, startPoint x: 779, startPoint y: 256, endPoint x: 898, endPoint y: 327, distance: 138.8
click at [898, 327] on div "gpt-4o-mini" at bounding box center [902, 335] width 73 height 21
drag, startPoint x: 621, startPoint y: 331, endPoint x: 616, endPoint y: 459, distance: 128.1
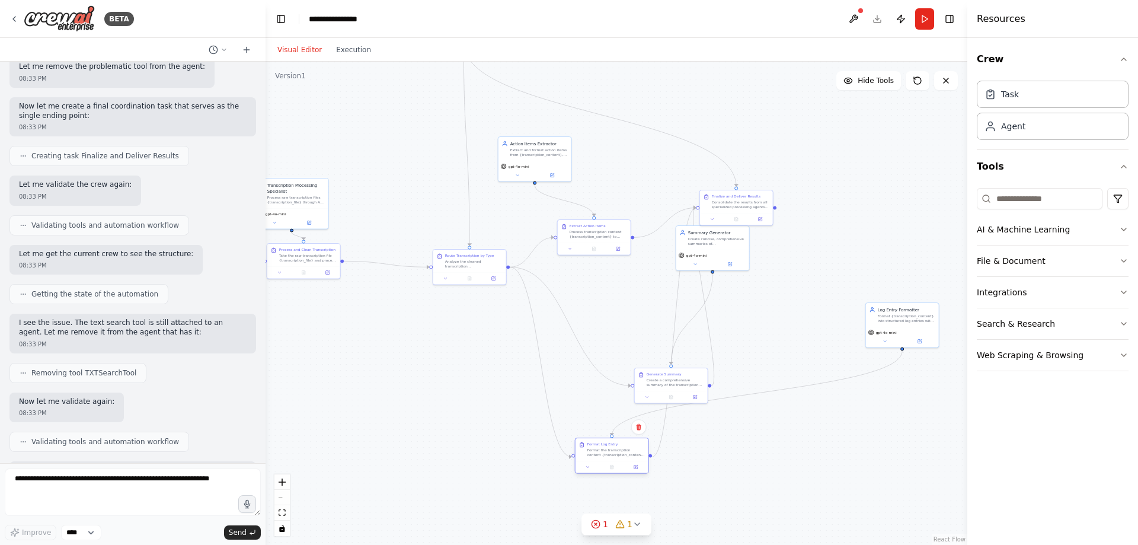
click at [616, 459] on div "Format Log Entry Format the transcription content {transcription_content} into …" at bounding box center [612, 449] width 73 height 23
drag, startPoint x: 663, startPoint y: 390, endPoint x: 585, endPoint y: 346, distance: 89.2
click at [585, 346] on div "Generate Summary Create a comprehensive summary of the transcription content {t…" at bounding box center [594, 343] width 74 height 36
drag, startPoint x: 605, startPoint y: 340, endPoint x: 609, endPoint y: 353, distance: 14.3
click at [609, 353] on div "Create a comprehensive summary of the transcription content {transcription_cont…" at bounding box center [605, 351] width 58 height 9
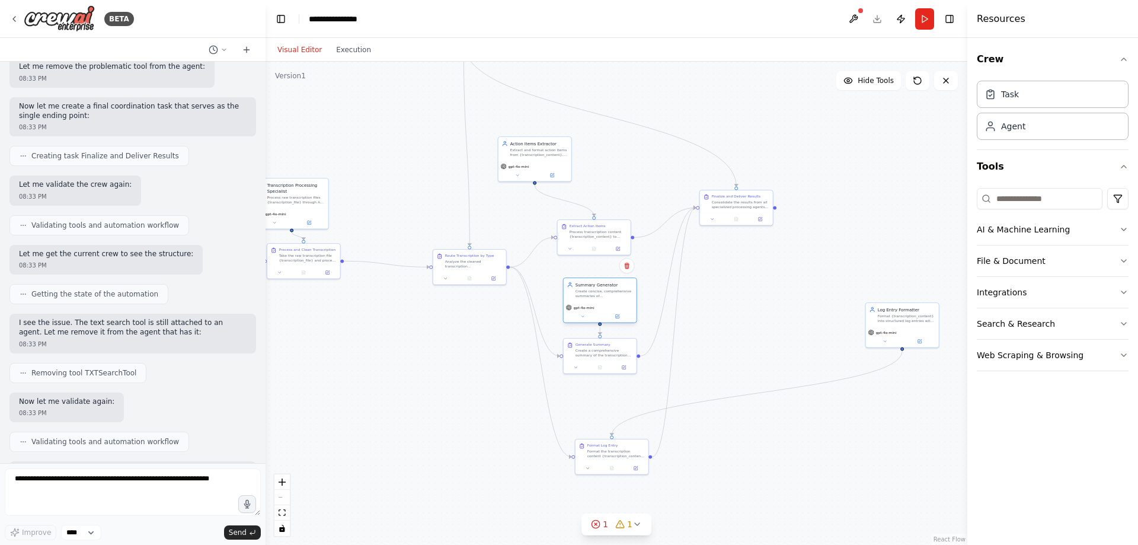
drag, startPoint x: 724, startPoint y: 244, endPoint x: 610, endPoint y: 293, distance: 124.8
click at [610, 293] on div "Summary Generator Create concise, comprehensive summaries of {transcription_con…" at bounding box center [600, 290] width 73 height 24
drag, startPoint x: 902, startPoint y: 322, endPoint x: 609, endPoint y: 399, distance: 302.1
click at [609, 399] on div "Log Entry Formatter Format {transcription_content} into structured log entries …" at bounding box center [612, 391] width 73 height 24
drag, startPoint x: 810, startPoint y: 372, endPoint x: 834, endPoint y: 218, distance: 156.5
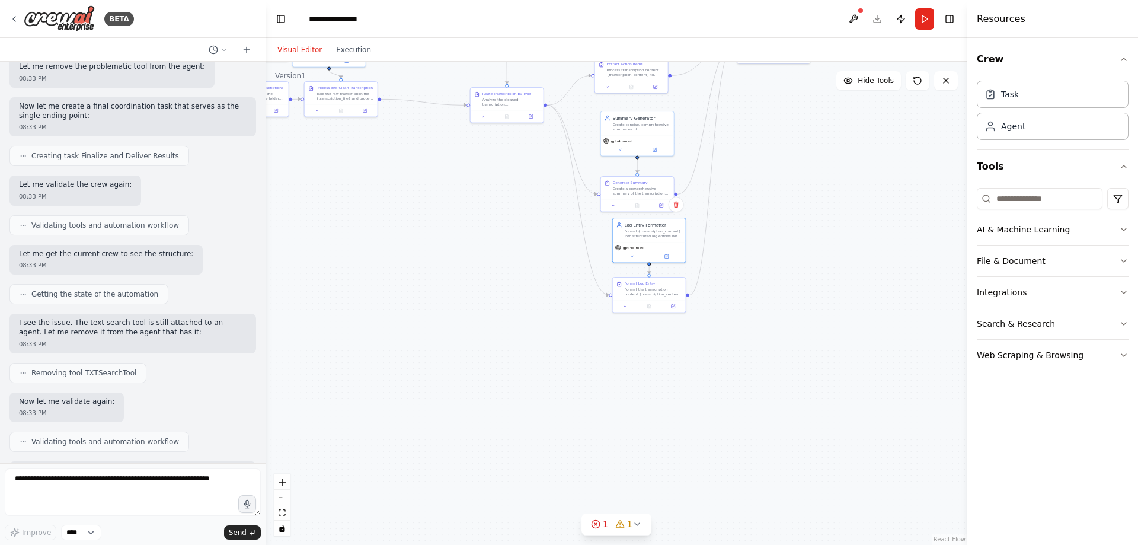
click at [845, 209] on div ".deletable-edge-delete-btn { width: 20px; height: 20px; border: 0px solid #ffff…" at bounding box center [617, 303] width 702 height 483
drag, startPoint x: 656, startPoint y: 290, endPoint x: 647, endPoint y: 350, distance: 60.5
click at [647, 350] on div "Format the transcription content {transcription_content} into a structured log …" at bounding box center [648, 348] width 58 height 9
drag, startPoint x: 656, startPoint y: 237, endPoint x: 648, endPoint y: 286, distance: 49.9
click at [648, 286] on div "Log Entry Formatter Format {transcription_content} into structured log entries …" at bounding box center [643, 276] width 73 height 24
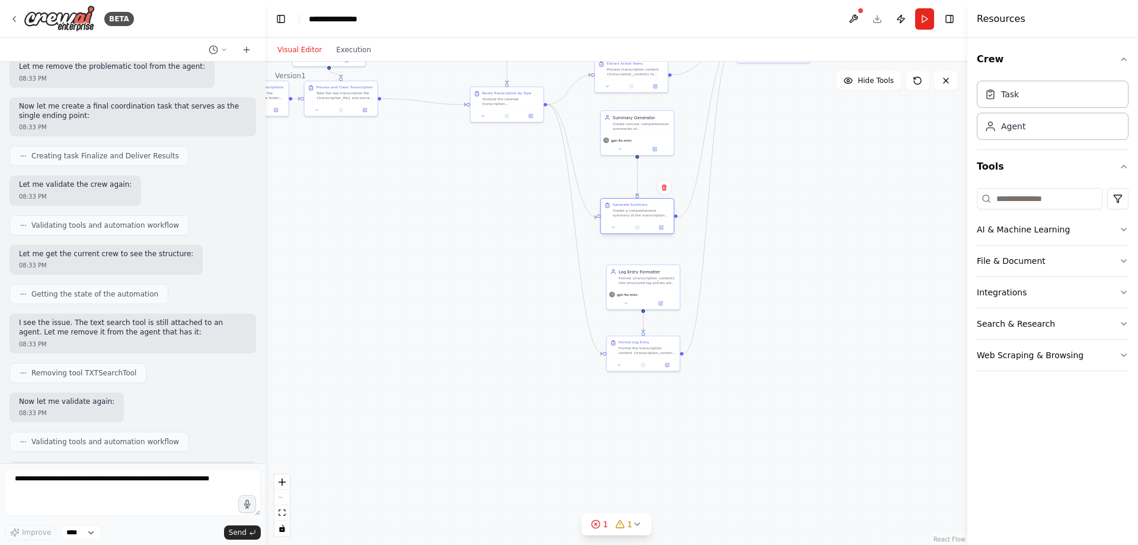
drag, startPoint x: 649, startPoint y: 187, endPoint x: 647, endPoint y: 214, distance: 26.8
click at [647, 214] on div "Create a comprehensive summary of the transcription content {transcription_cont…" at bounding box center [642, 212] width 58 height 9
drag, startPoint x: 652, startPoint y: 131, endPoint x: 651, endPoint y: 151, distance: 19.6
click at [651, 151] on div "Summary Generator Create concise, comprehensive summaries of {transcription_con…" at bounding box center [637, 139] width 73 height 24
drag, startPoint x: 778, startPoint y: 175, endPoint x: 748, endPoint y: 242, distance: 73.5
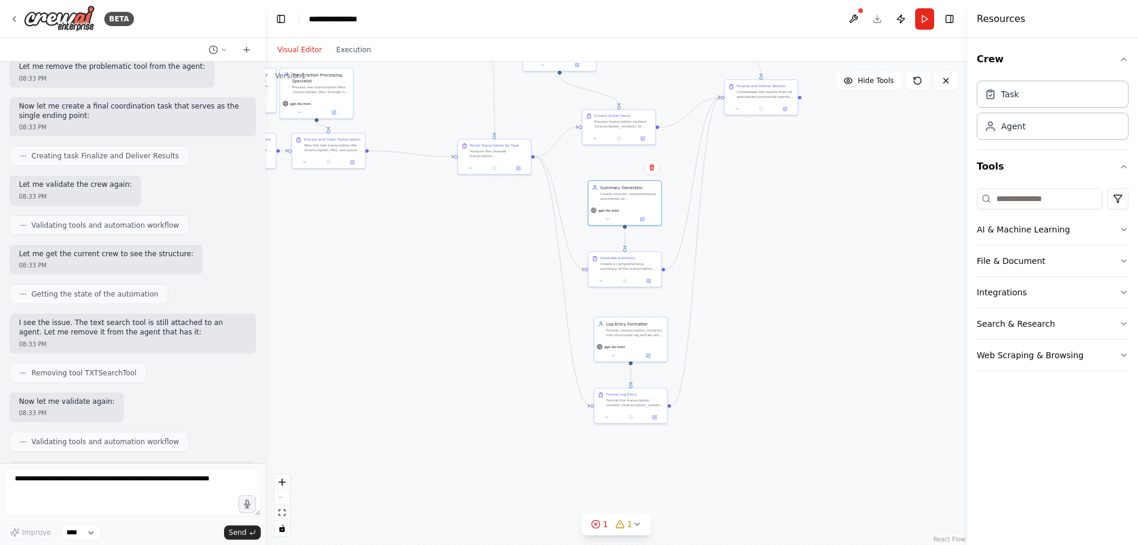
click at [749, 242] on div ".deletable-edge-delete-btn { width: 20px; height: 20px; border: 0px solid #ffff…" at bounding box center [617, 303] width 702 height 483
drag, startPoint x: 620, startPoint y: 280, endPoint x: 620, endPoint y: 273, distance: 7.1
click at [620, 273] on div "Create a comprehensive summary of the transcription content {transcription_cont…" at bounding box center [614, 274] width 58 height 9
drag, startPoint x: 838, startPoint y: 246, endPoint x: 812, endPoint y: 393, distance: 149.3
click at [812, 393] on div ".deletable-edge-delete-btn { width: 20px; height: 20px; border: 0px solid #ffff…" at bounding box center [617, 303] width 702 height 483
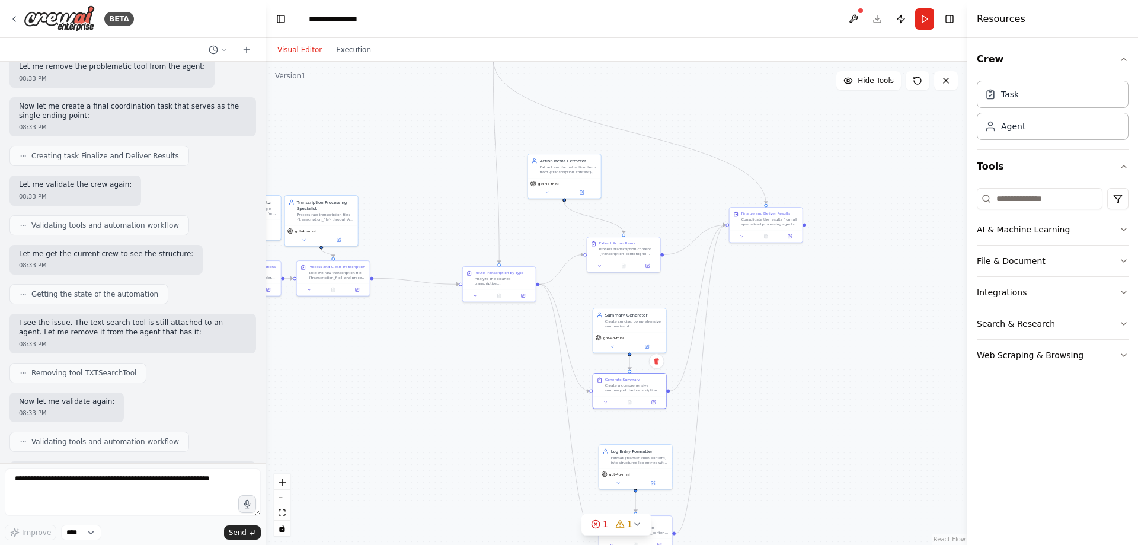
drag, startPoint x: 854, startPoint y: 378, endPoint x: 1103, endPoint y: 341, distance: 251.7
click at [1102, 339] on div "BETA 08:31 PM ▶ Thought process I'll help you create this comprehensive agentic…" at bounding box center [569, 272] width 1138 height 545
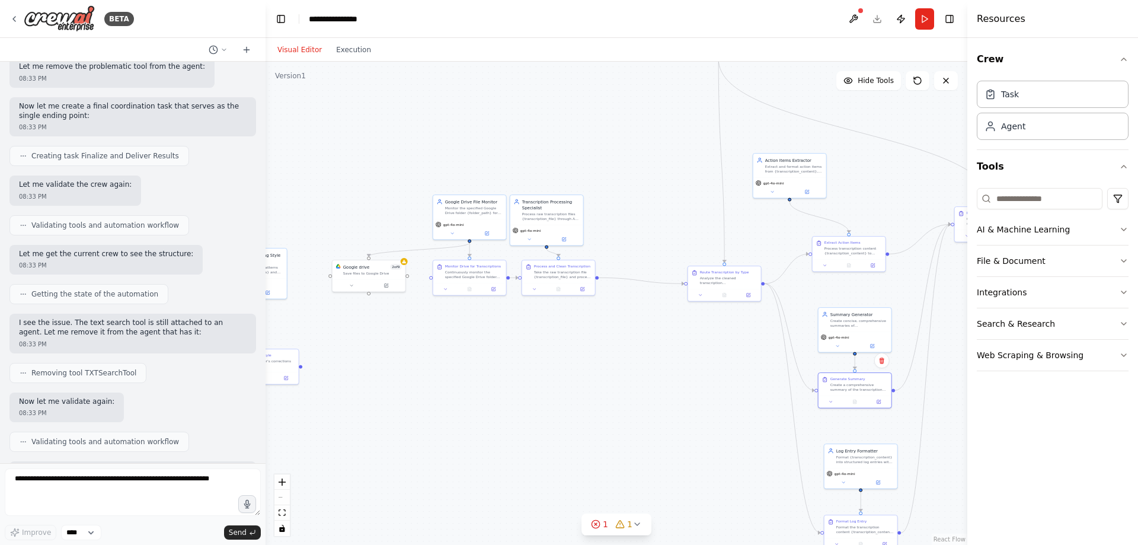
drag, startPoint x: 583, startPoint y: 356, endPoint x: 687, endPoint y: 379, distance: 106.2
click at [687, 379] on div ".deletable-edge-delete-btn { width: 20px; height: 20px; border: 0px solid #ffff…" at bounding box center [617, 303] width 702 height 483
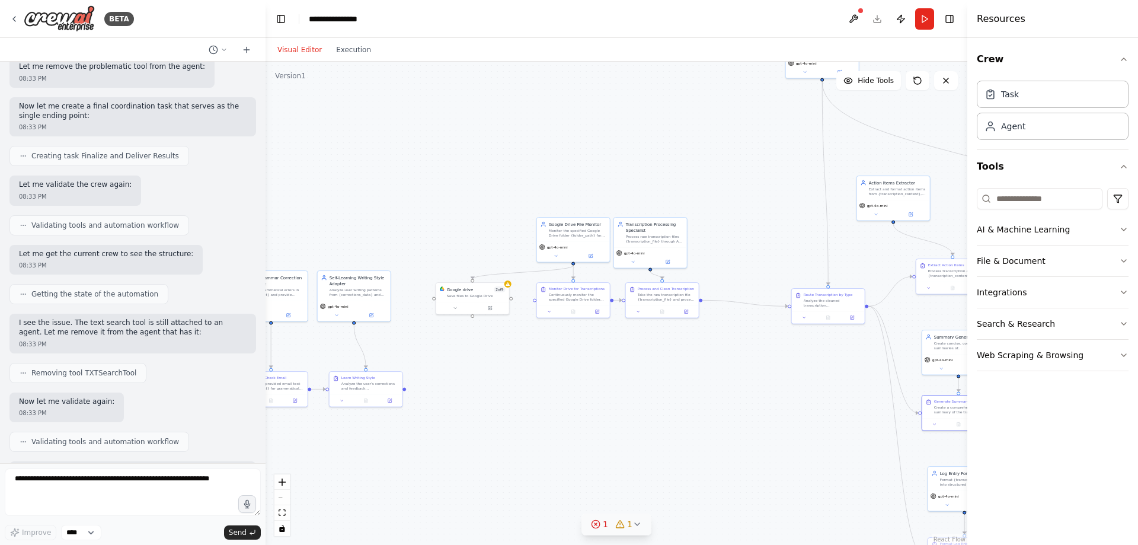
click at [603, 526] on div "1" at bounding box center [599, 524] width 17 height 12
click at [735, 474] on button at bounding box center [745, 478] width 20 height 14
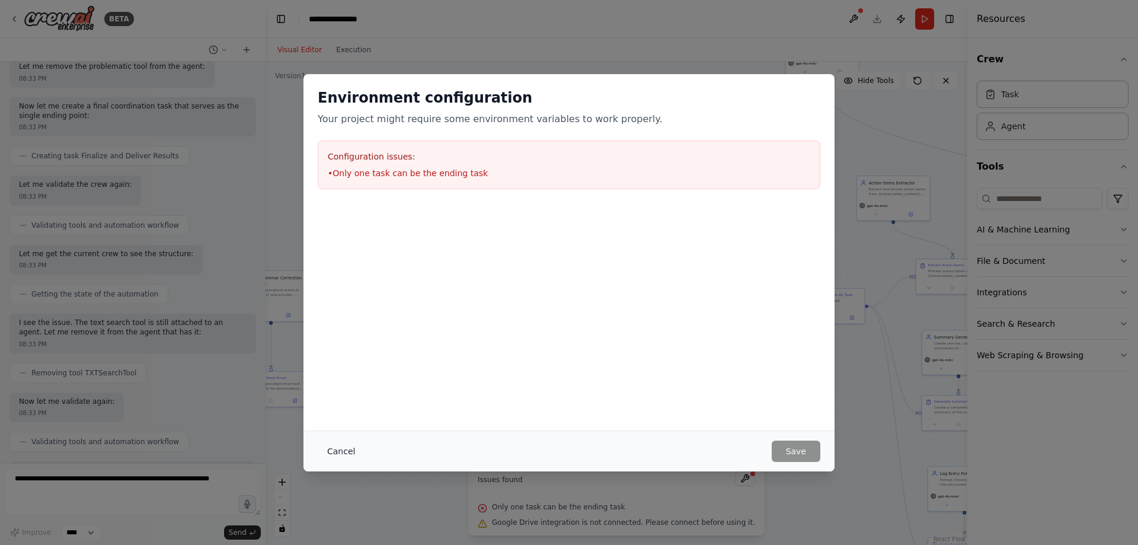
click at [339, 454] on button "Cancel" at bounding box center [341, 450] width 47 height 21
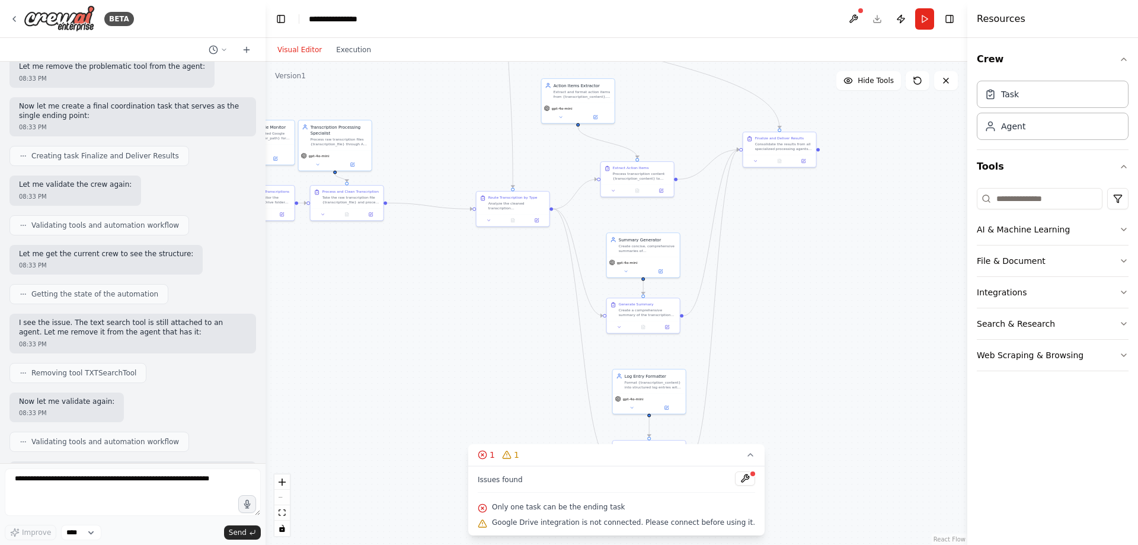
drag, startPoint x: 727, startPoint y: 192, endPoint x: 645, endPoint y: 132, distance: 101.4
click at [413, 94] on div ".deletable-edge-delete-btn { width: 20px; height: 20px; border: 0px solid #ffff…" at bounding box center [617, 303] width 702 height 483
drag, startPoint x: 846, startPoint y: 276, endPoint x: 1010, endPoint y: 262, distance: 164.2
click at [1010, 262] on div "BETA 08:31 PM ▶ Thought process I'll help you create this comprehensive agentic…" at bounding box center [569, 272] width 1138 height 545
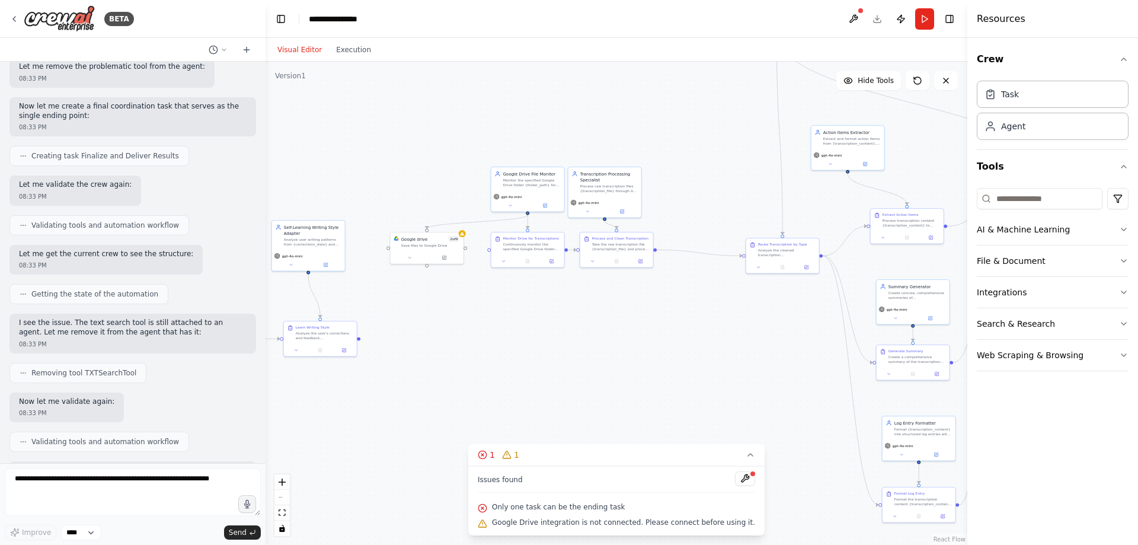
drag, startPoint x: 641, startPoint y: 280, endPoint x: 740, endPoint y: 336, distance: 113.1
click at [740, 336] on div ".deletable-edge-delete-btn { width: 20px; height: 20px; border: 0px solid #ffff…" at bounding box center [617, 303] width 702 height 483
click at [407, 414] on div ".deletable-edge-delete-btn { width: 20px; height: 20px; border: 0px solid #ffff…" at bounding box center [617, 303] width 702 height 483
drag, startPoint x: 442, startPoint y: 352, endPoint x: 697, endPoint y: 299, distance: 261.0
click at [697, 299] on div ".deletable-edge-delete-btn { width: 20px; height: 20px; border: 0px solid #ffff…" at bounding box center [617, 303] width 702 height 483
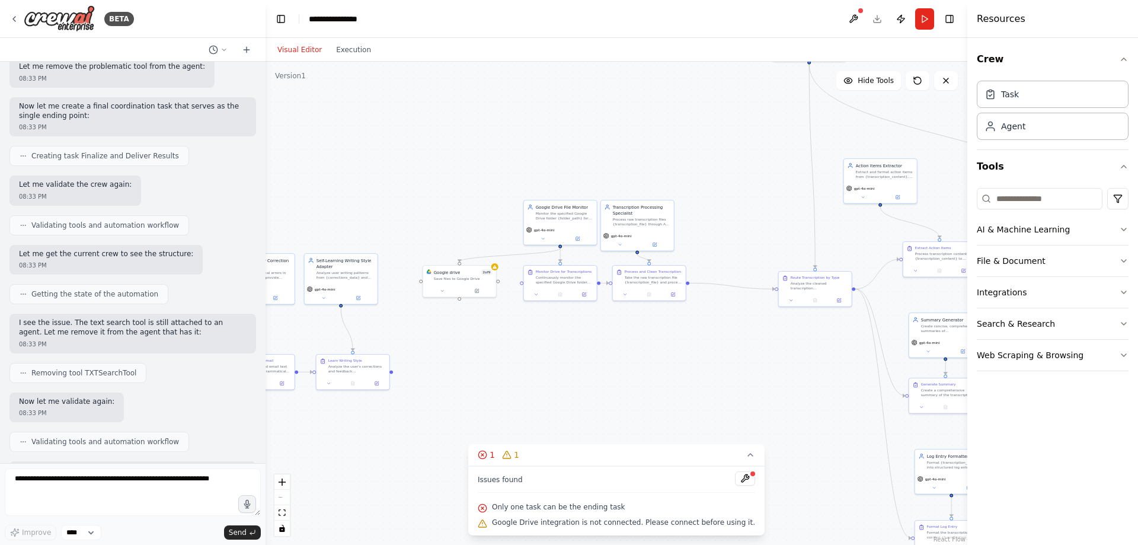
drag, startPoint x: 855, startPoint y: 286, endPoint x: 627, endPoint y: 368, distance: 243.0
click at [627, 368] on div ".deletable-edge-delete-btn { width: 20px; height: 20px; border: 0px solid #ffff…" at bounding box center [617, 303] width 702 height 483
